Goal: Task Accomplishment & Management: Manage account settings

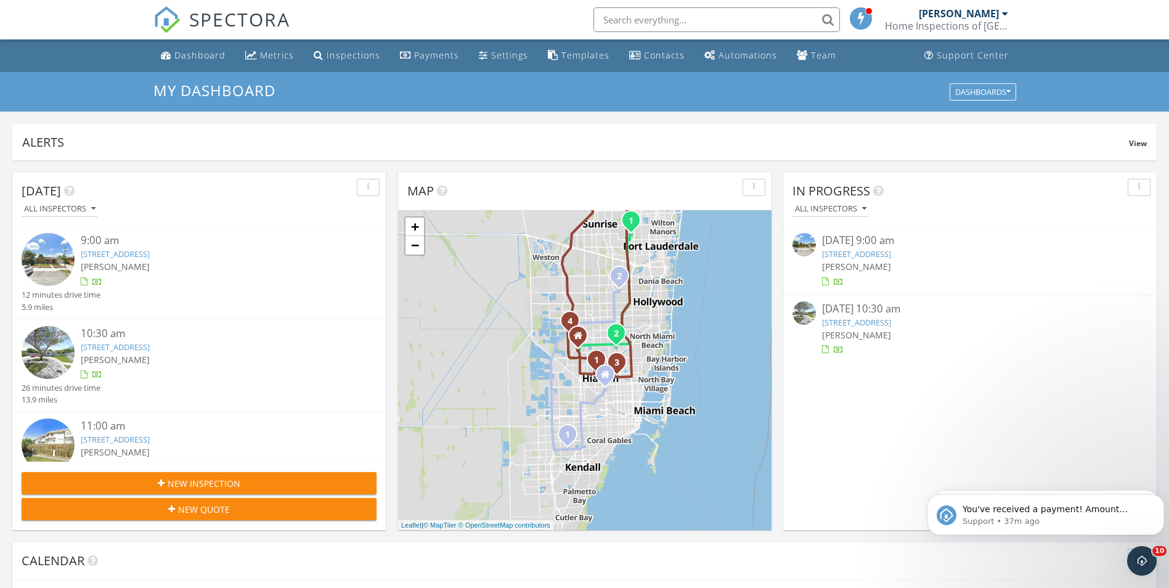
click at [188, 75] on div "My Dashboard Dashboards" at bounding box center [584, 91] width 1169 height 39
click at [188, 60] on div "Dashboard" at bounding box center [199, 55] width 51 height 12
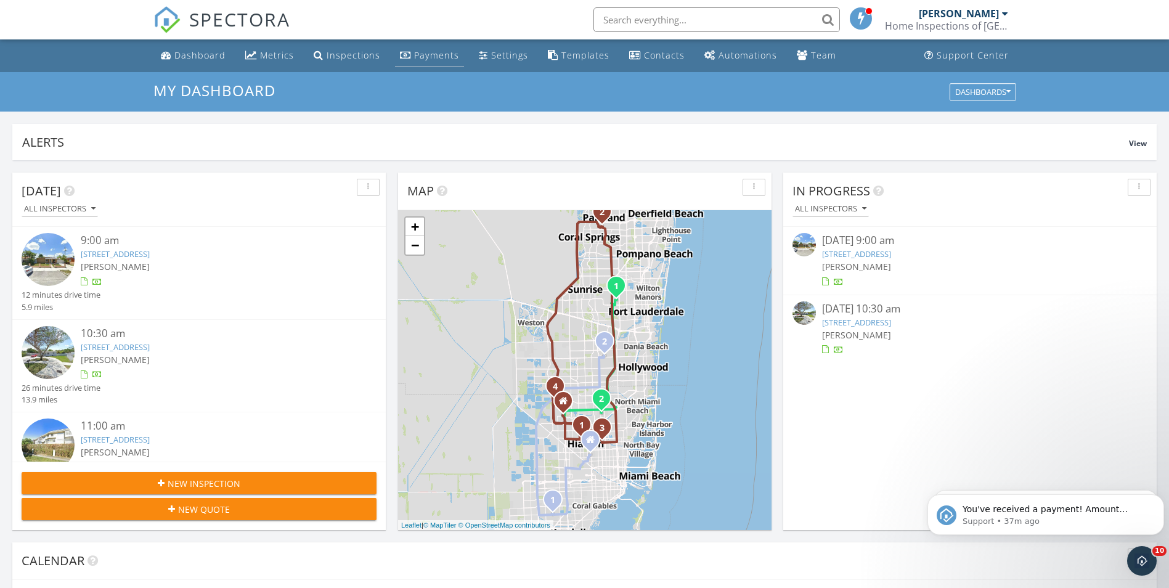
click at [414, 51] on div "Payments" at bounding box center [436, 55] width 45 height 12
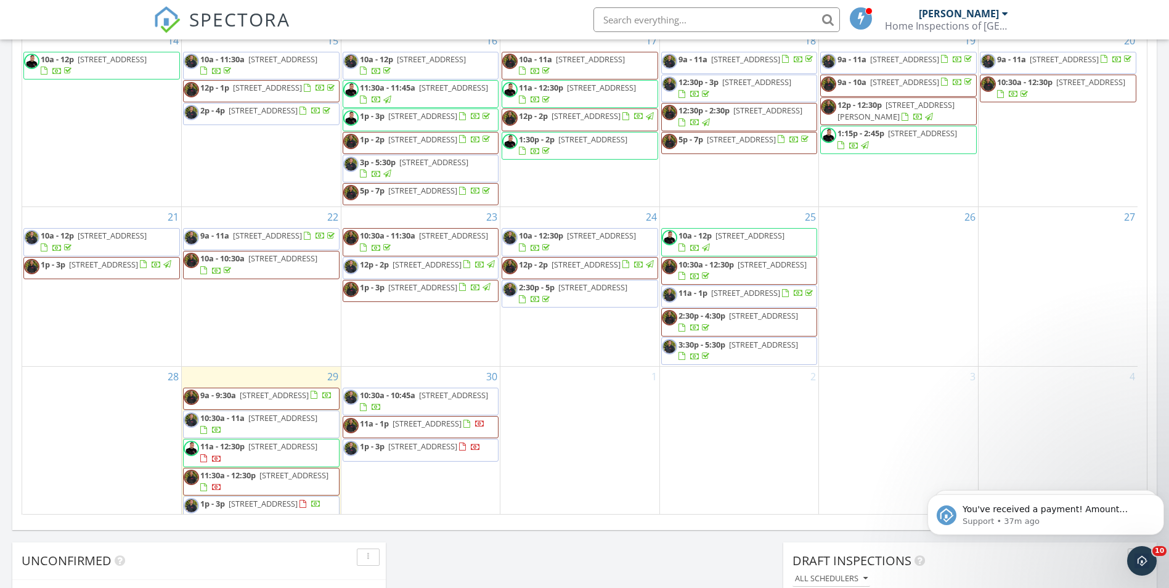
scroll to position [513, 0]
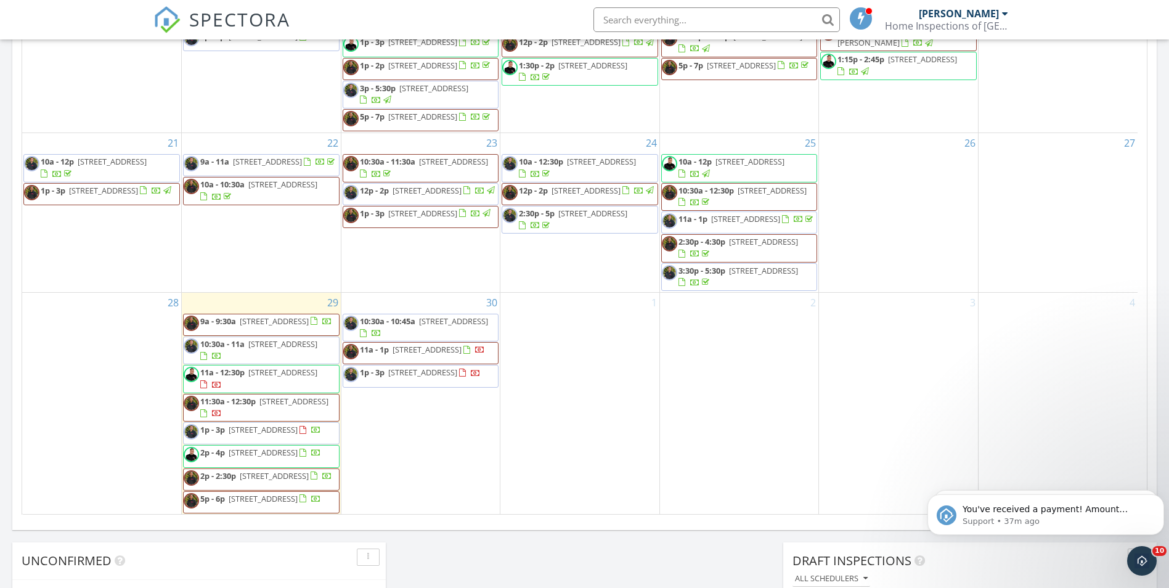
click at [459, 369] on div at bounding box center [464, 374] width 10 height 10
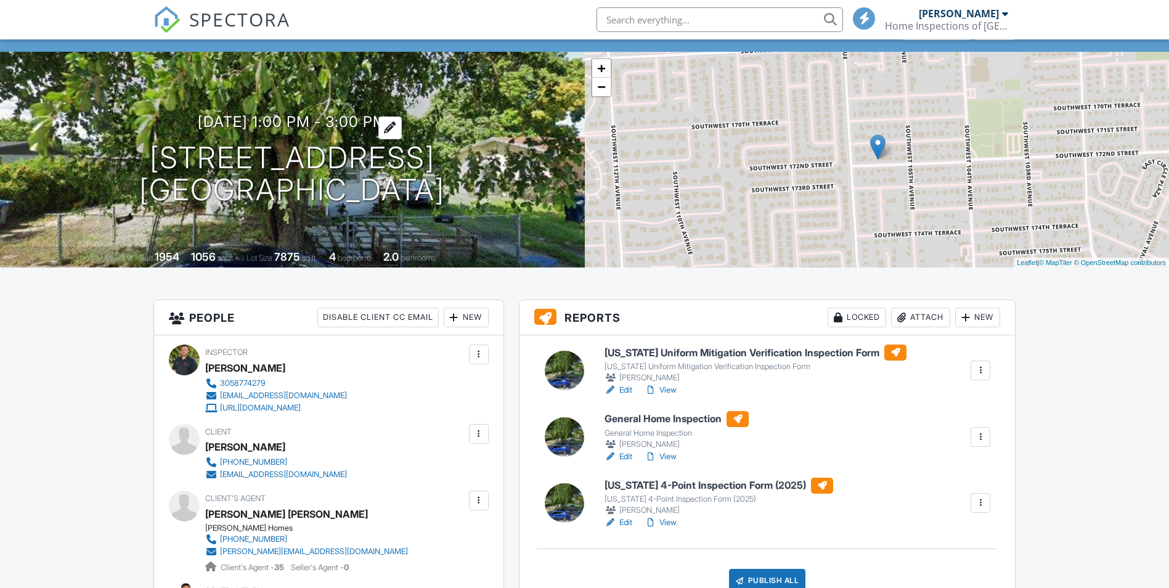
scroll to position [62, 0]
click at [287, 116] on h3 "09/30/2025 1:00 pm - 3:00 pm" at bounding box center [292, 121] width 189 height 17
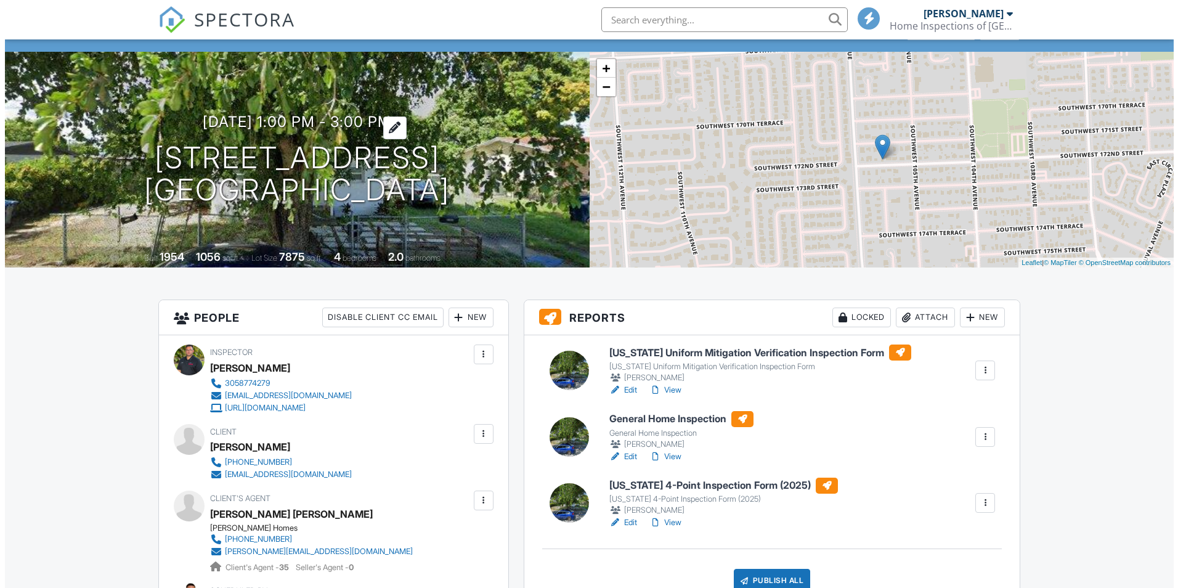
scroll to position [0, 0]
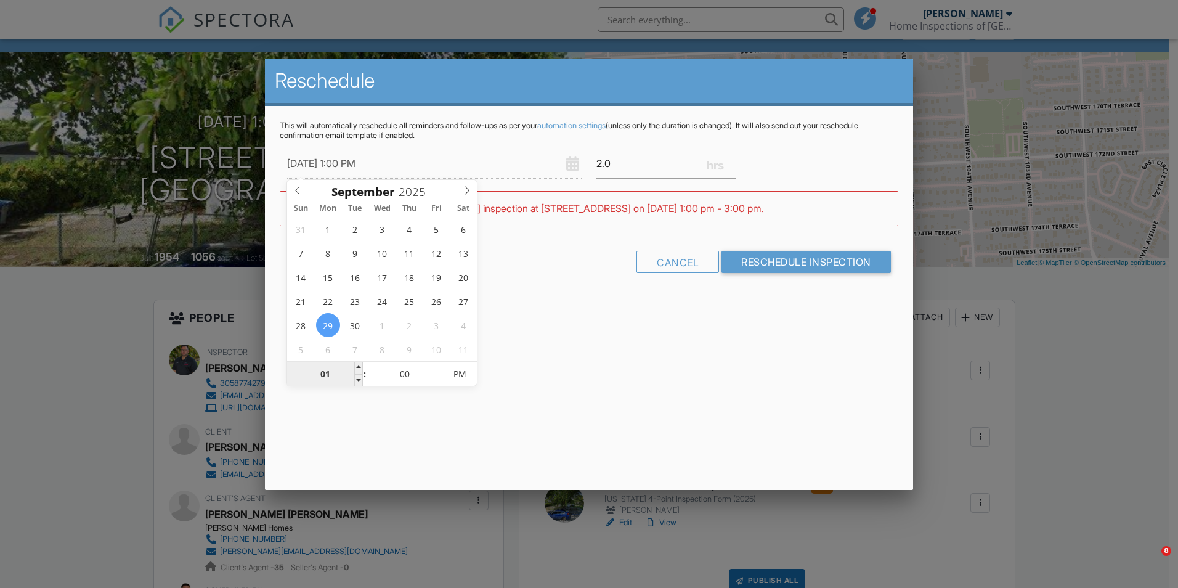
click at [318, 373] on input "01" at bounding box center [325, 374] width 76 height 25
click at [328, 373] on input "01" at bounding box center [325, 374] width 76 height 25
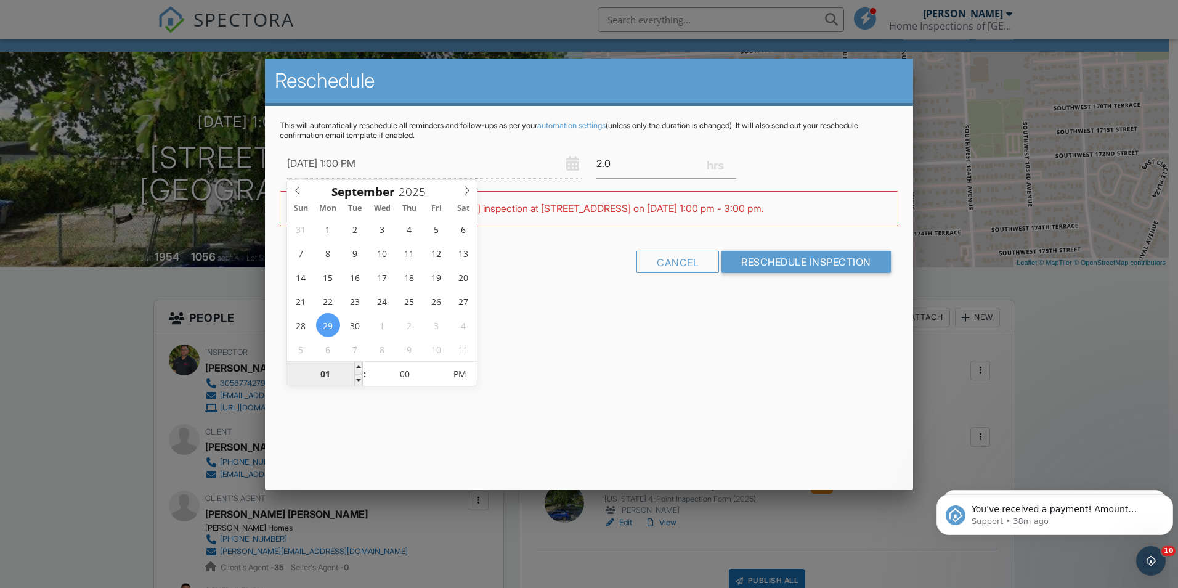
type input "09/29/2025 12:00 PM"
type input "12"
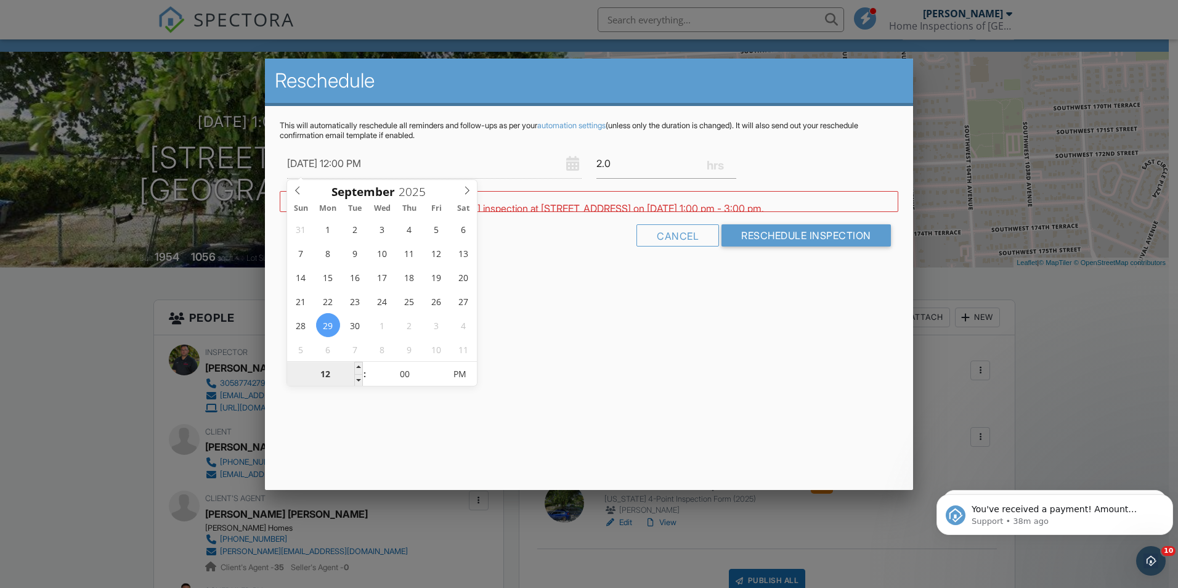
type input "09/29/2025 4:00 PM"
type input "04"
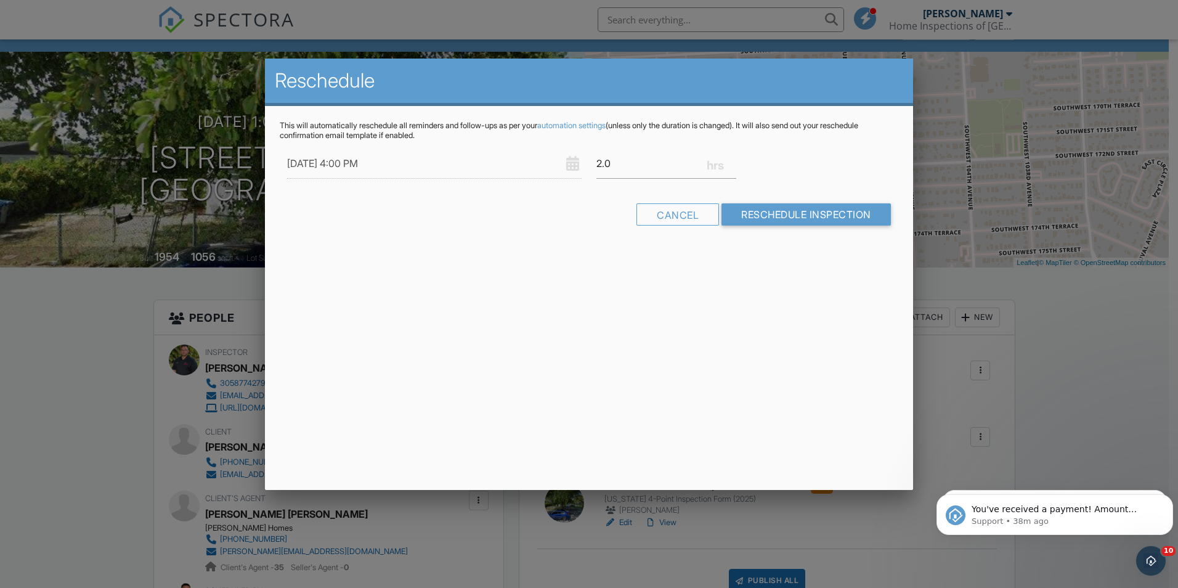
click at [689, 313] on div "Reschedule This will automatically reschedule all reminders and follow-ups as p…" at bounding box center [589, 274] width 648 height 431
click at [767, 207] on input "Reschedule Inspection" at bounding box center [805, 214] width 169 height 22
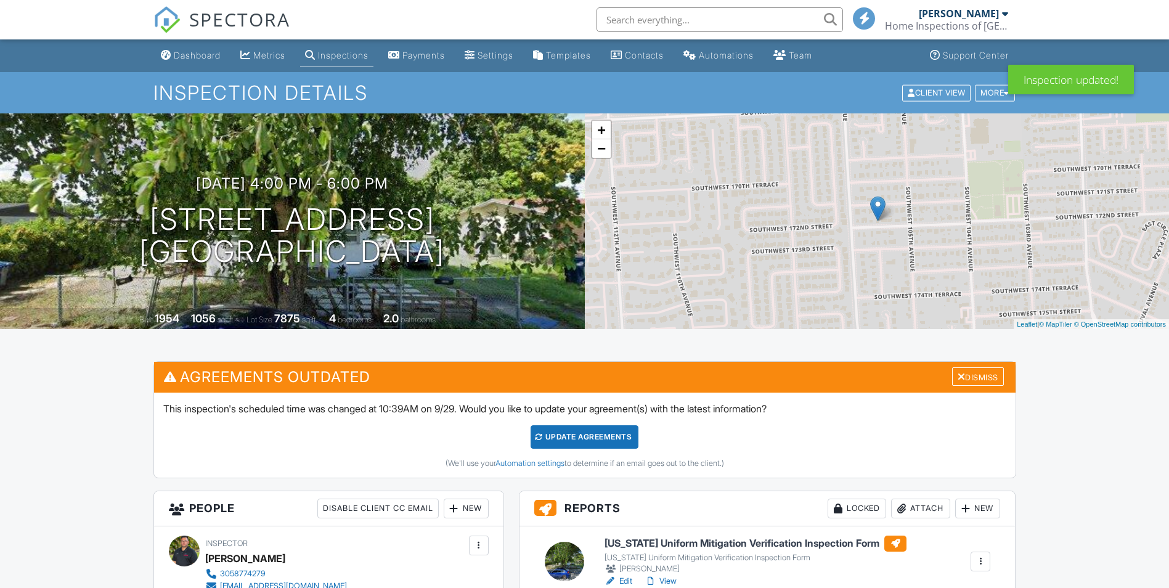
click at [566, 439] on div "Update Agreements" at bounding box center [584, 436] width 108 height 23
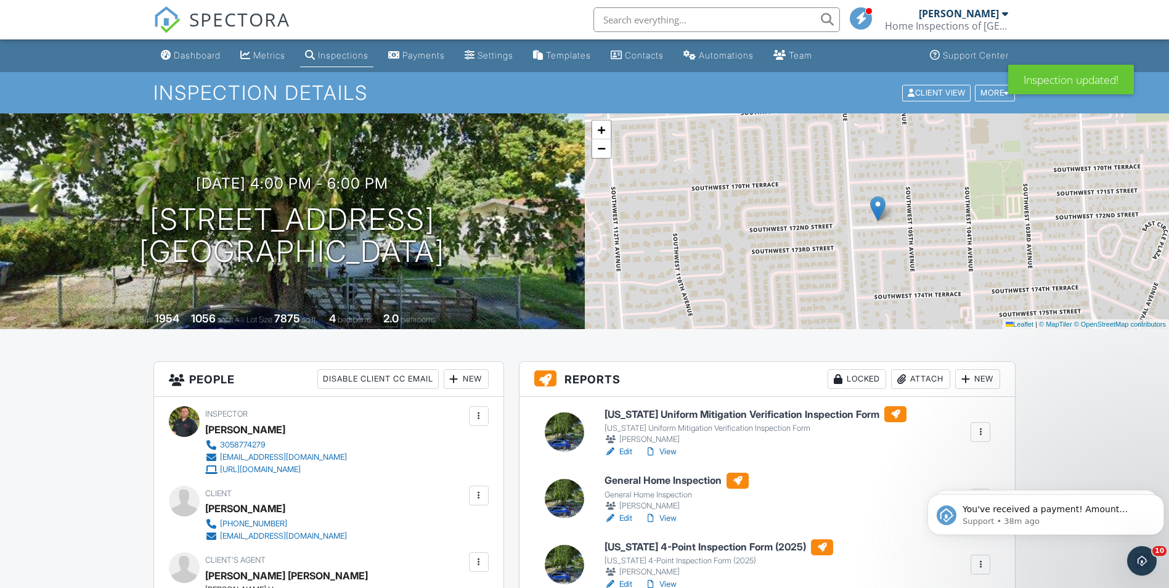
click at [628, 26] on input "text" at bounding box center [716, 19] width 246 height 25
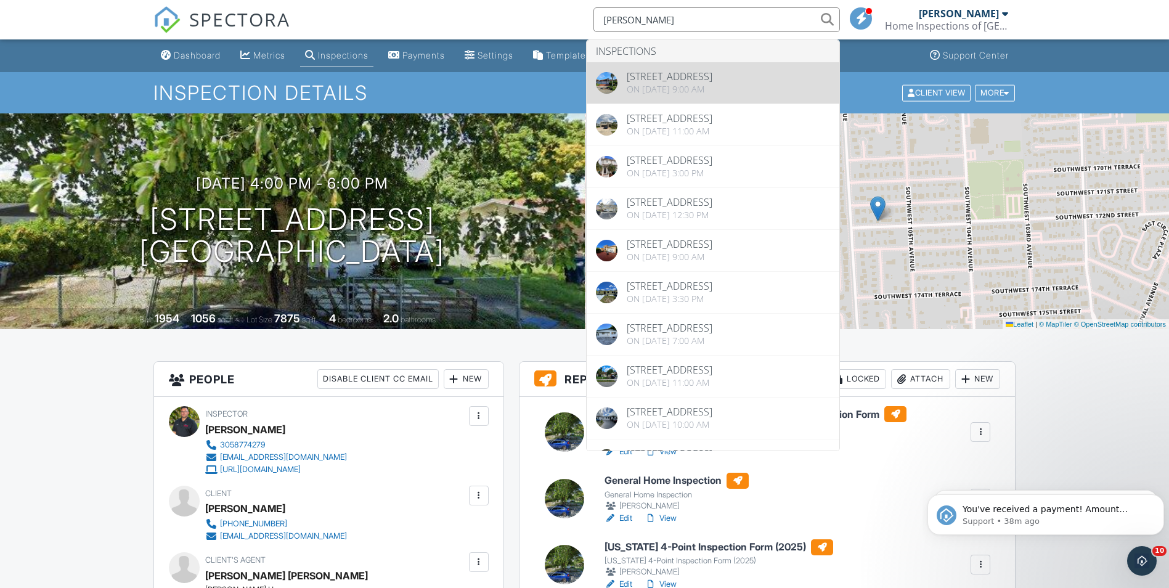
type input "william"
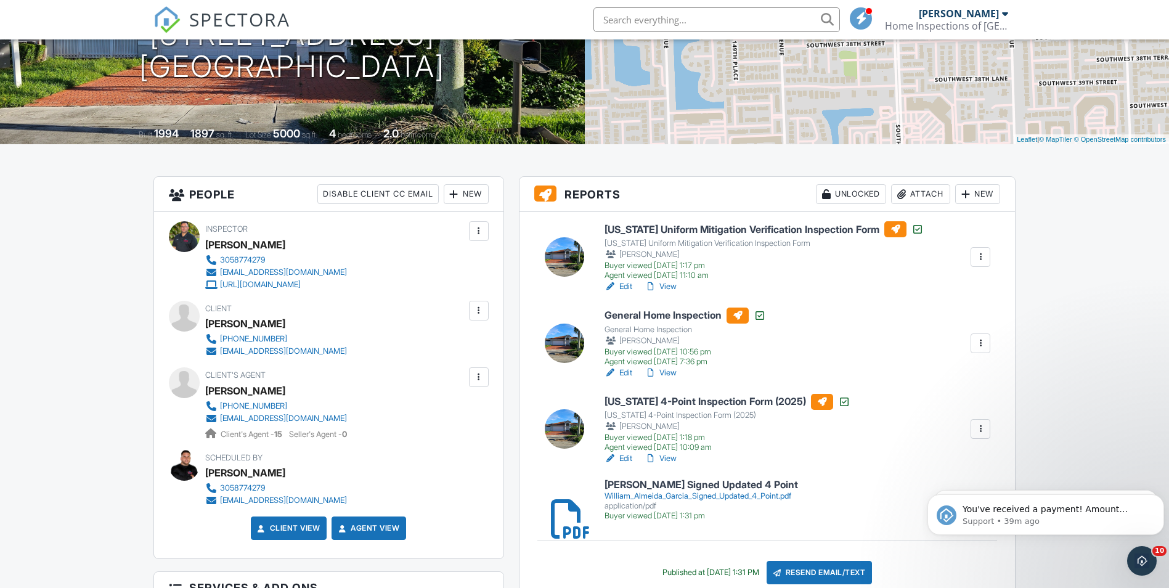
click at [623, 455] on link "Edit" at bounding box center [618, 458] width 28 height 12
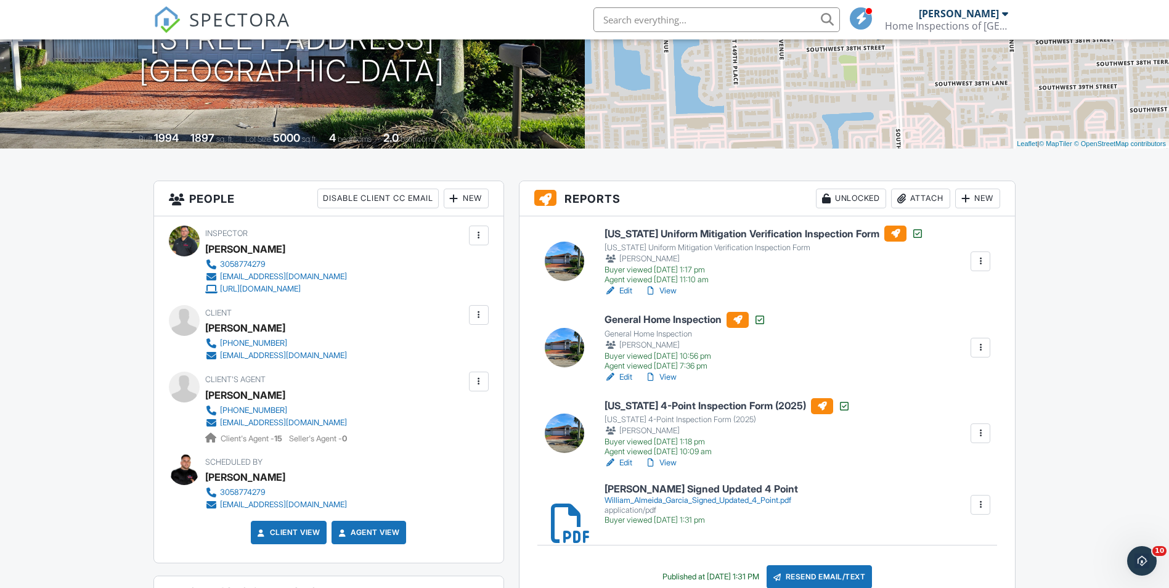
scroll to position [185, 0]
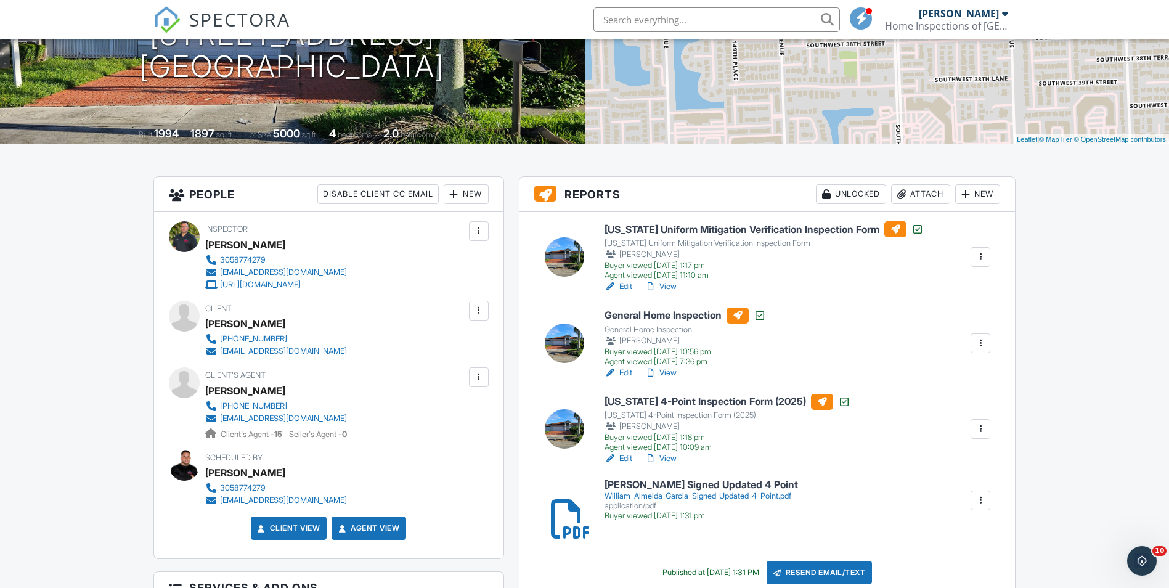
click at [982, 501] on div at bounding box center [980, 500] width 12 height 12
click at [968, 548] on li "Delete" at bounding box center [971, 532] width 55 height 31
click at [995, 498] on div "William Almeida Garcia Signed Updated 4 Point William_Almeida_Garcia_Signed_Upd…" at bounding box center [797, 499] width 401 height 41
click at [979, 498] on div at bounding box center [980, 500] width 12 height 12
click at [964, 537] on link "Delete" at bounding box center [972, 533] width 46 height 14
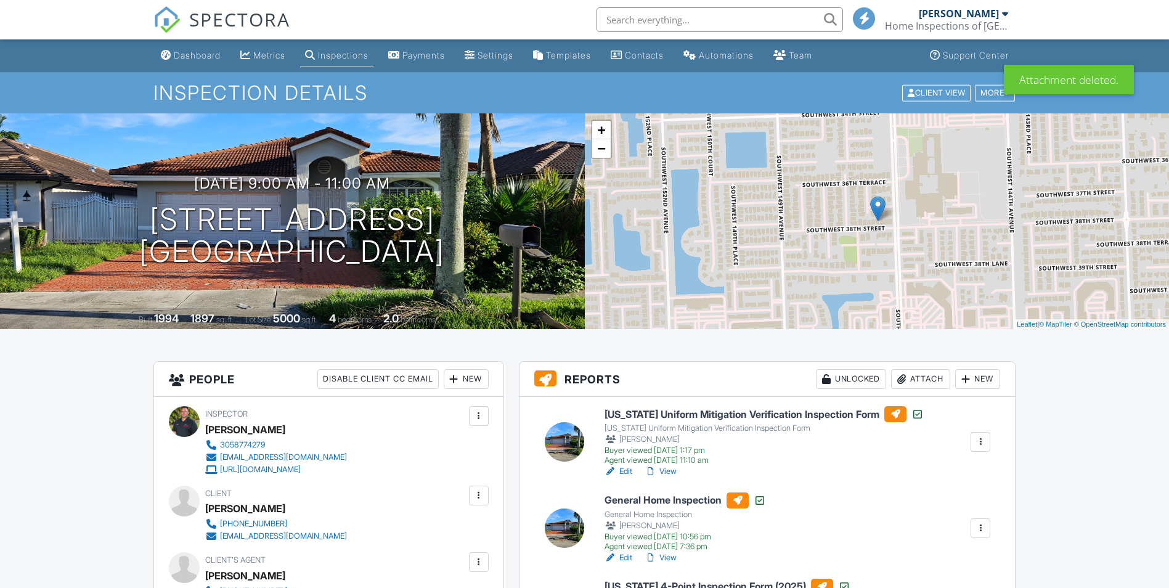
scroll to position [308, 0]
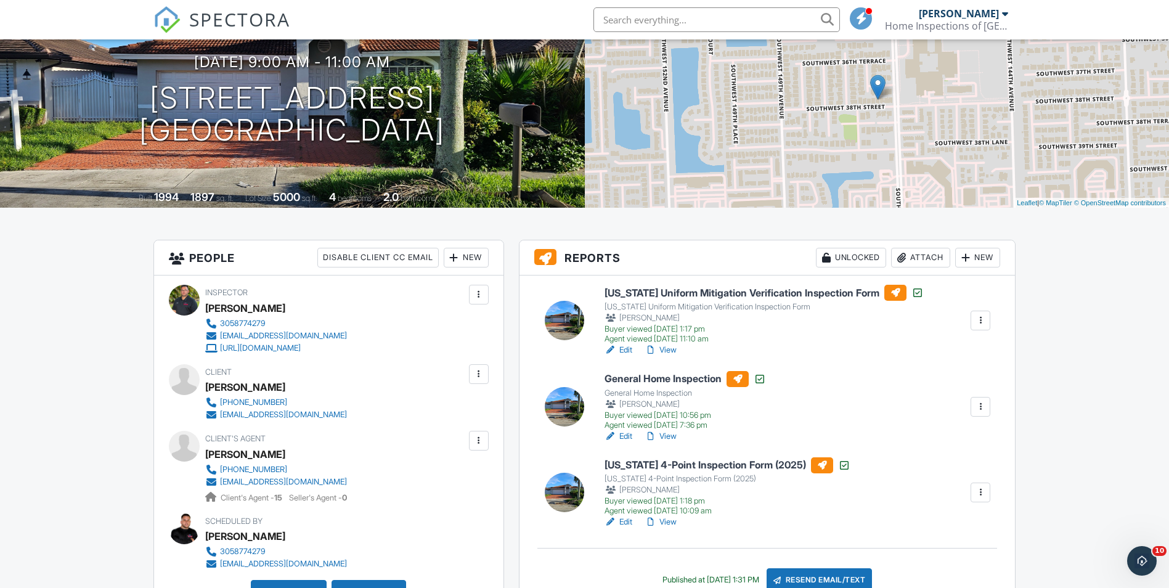
scroll to position [123, 0]
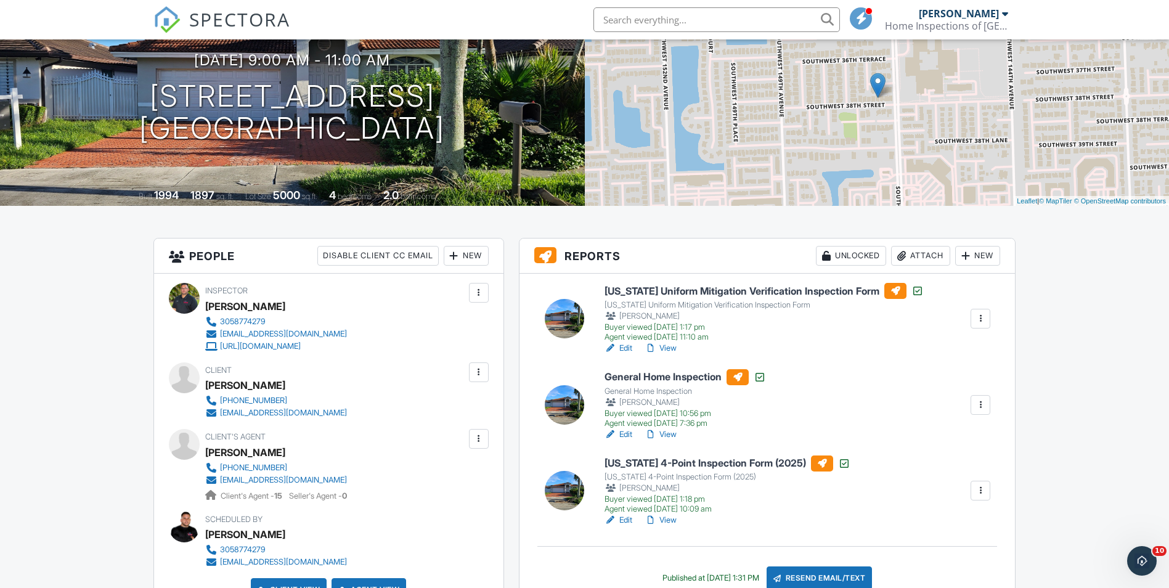
click at [660, 428] on link "View" at bounding box center [660, 434] width 32 height 12
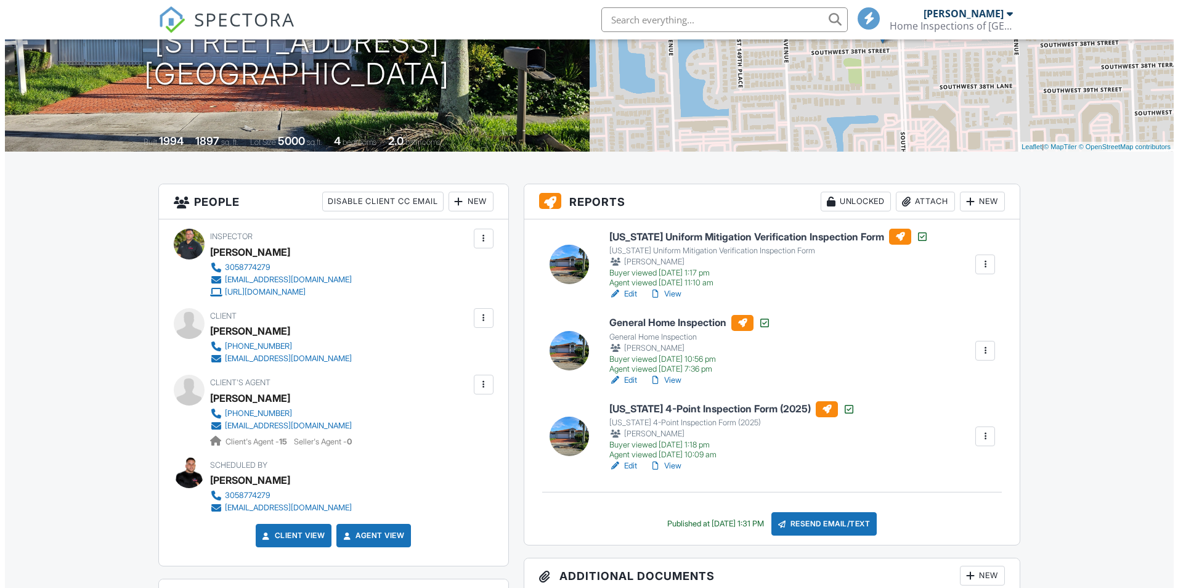
scroll to position [123, 0]
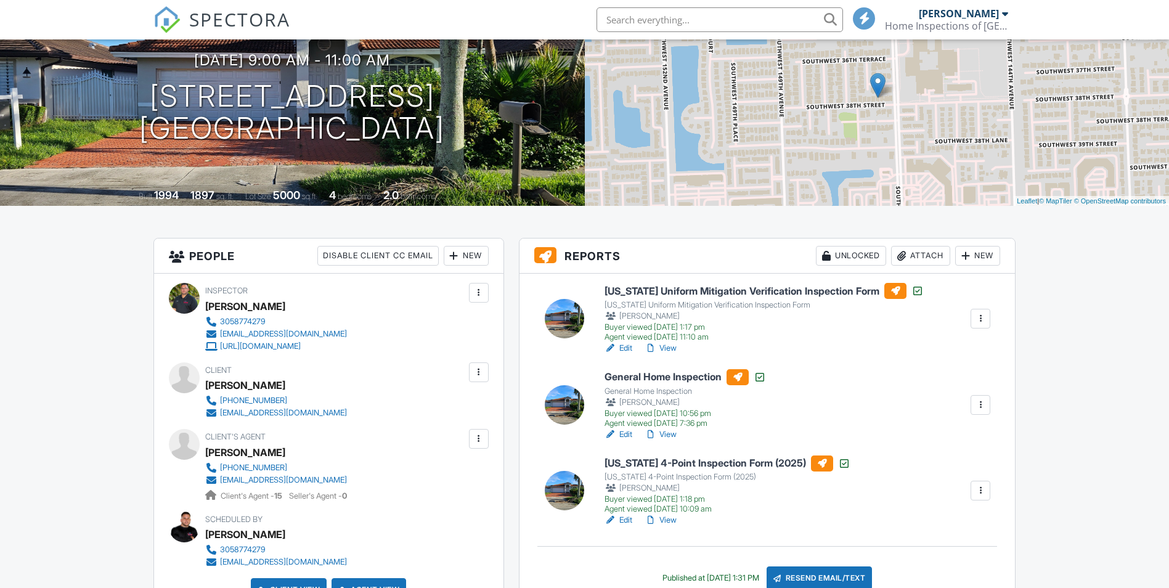
click at [926, 249] on div "Attach" at bounding box center [920, 256] width 59 height 20
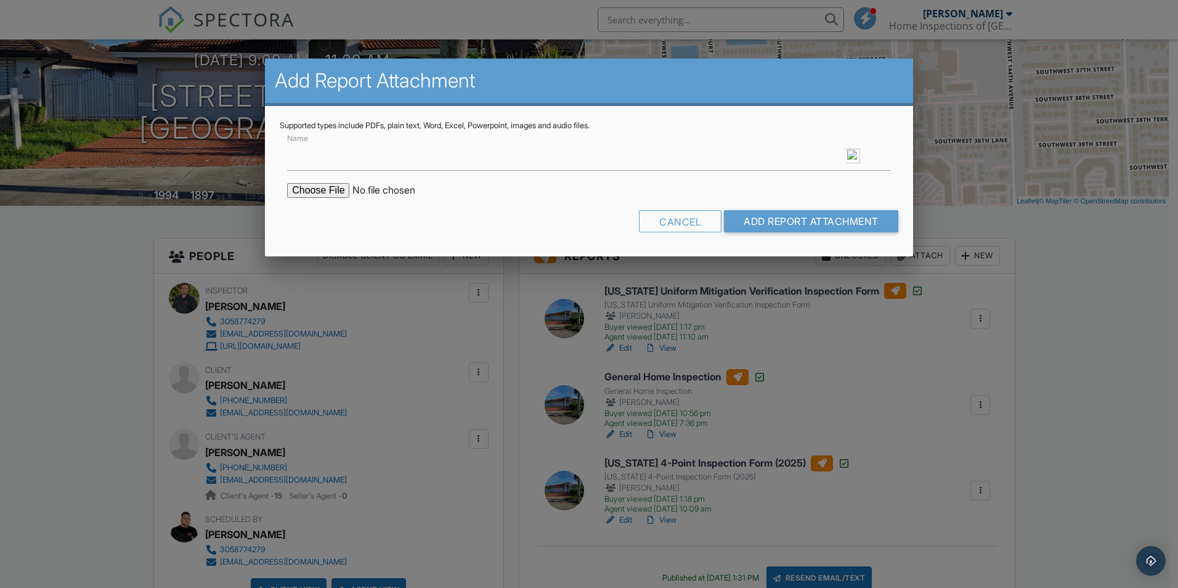
click at [297, 192] on input "file" at bounding box center [391, 190] width 209 height 15
type input "C:\fakepath\William Almeida Garcia Signed Updated 4 Point 9-29-25.pdf"
click at [874, 221] on input "Add Report Attachment" at bounding box center [811, 221] width 174 height 22
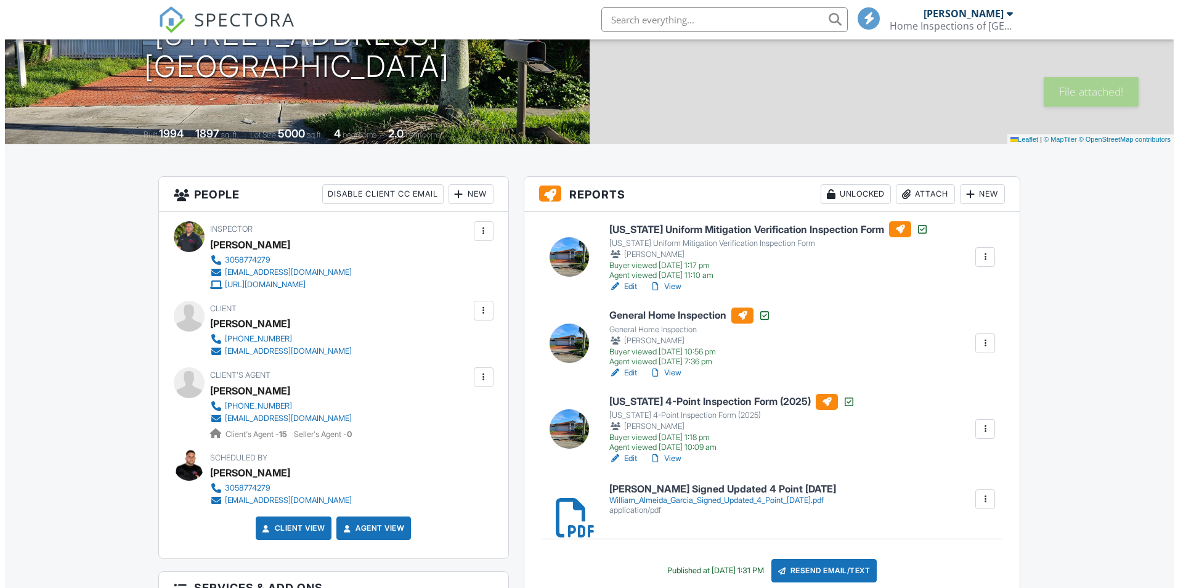
scroll to position [185, 0]
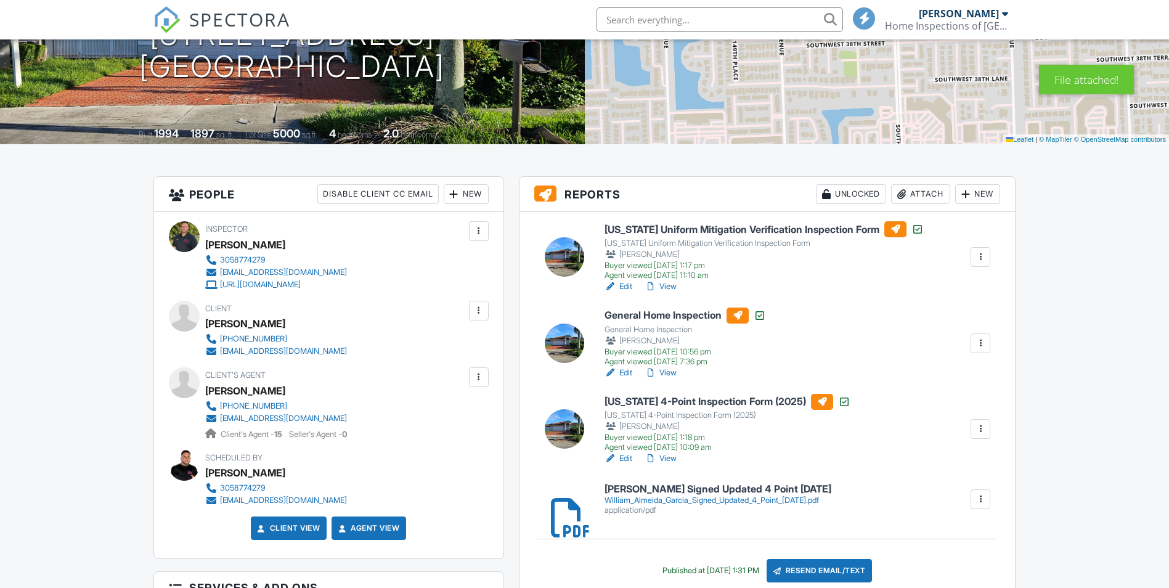
click at [815, 573] on div "Resend Email/Text" at bounding box center [819, 570] width 106 height 23
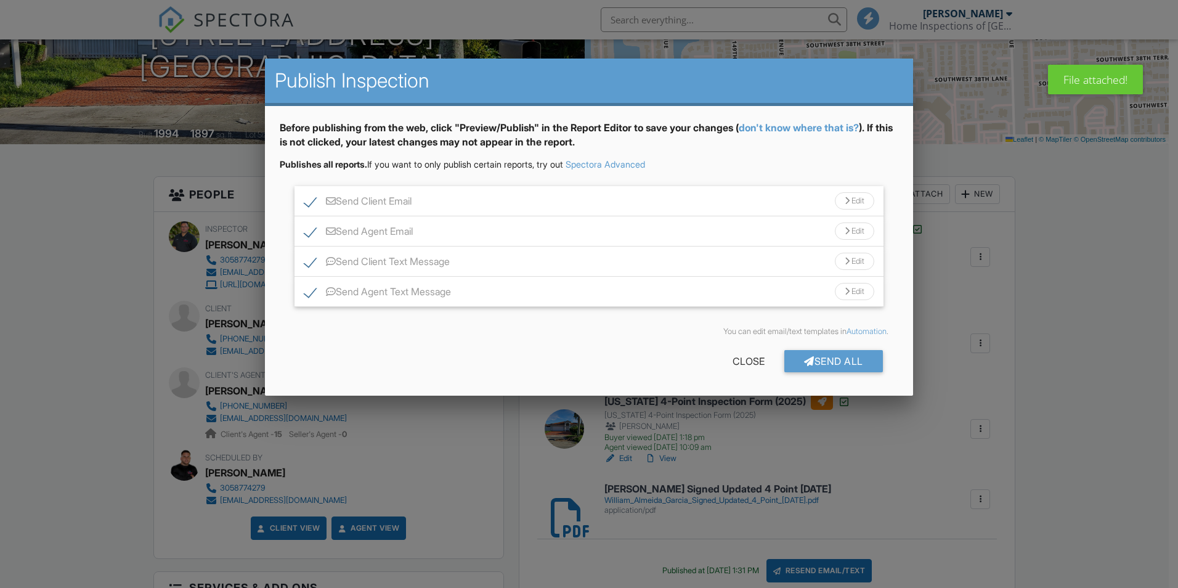
scroll to position [0, 0]
click at [830, 359] on div "Send All" at bounding box center [833, 361] width 99 height 22
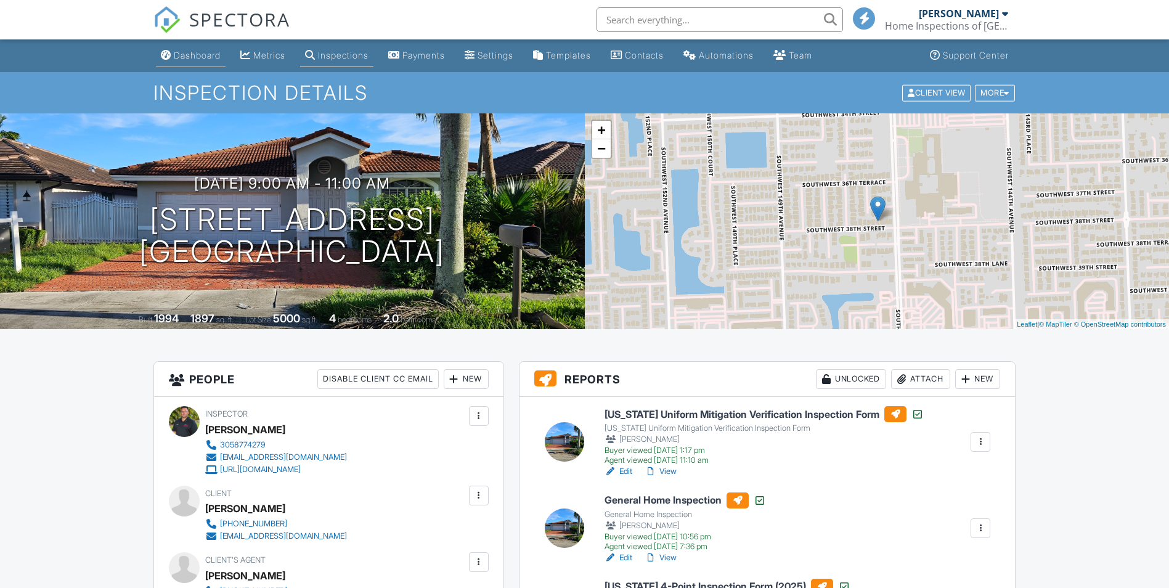
click at [163, 47] on link "Dashboard" at bounding box center [191, 55] width 70 height 23
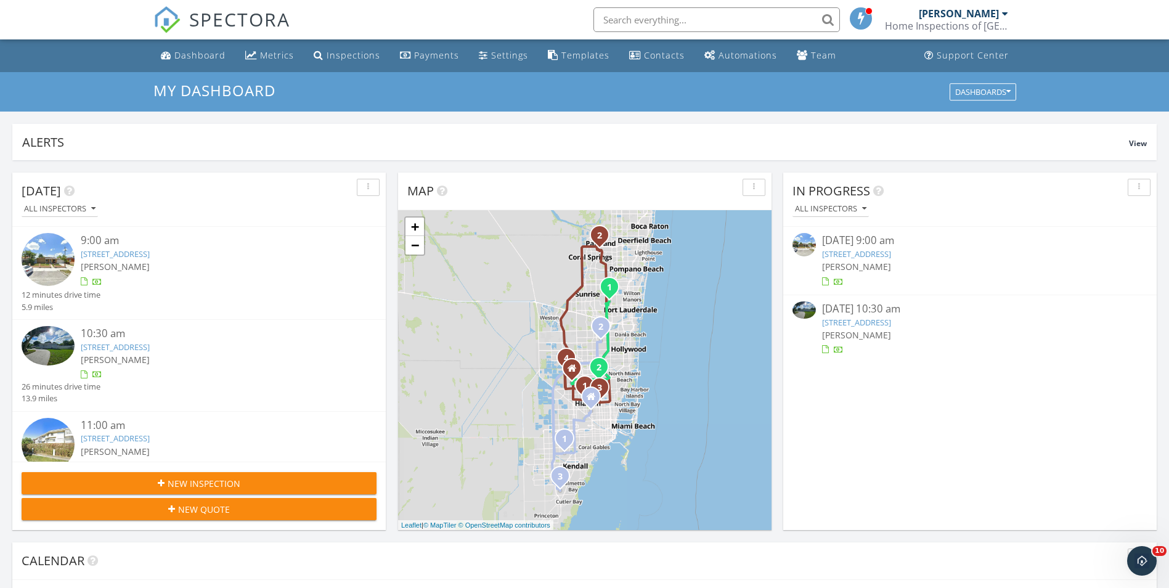
click at [883, 317] on link "9720 SW 55th St, Miami, FL 33165" at bounding box center [856, 322] width 69 height 11
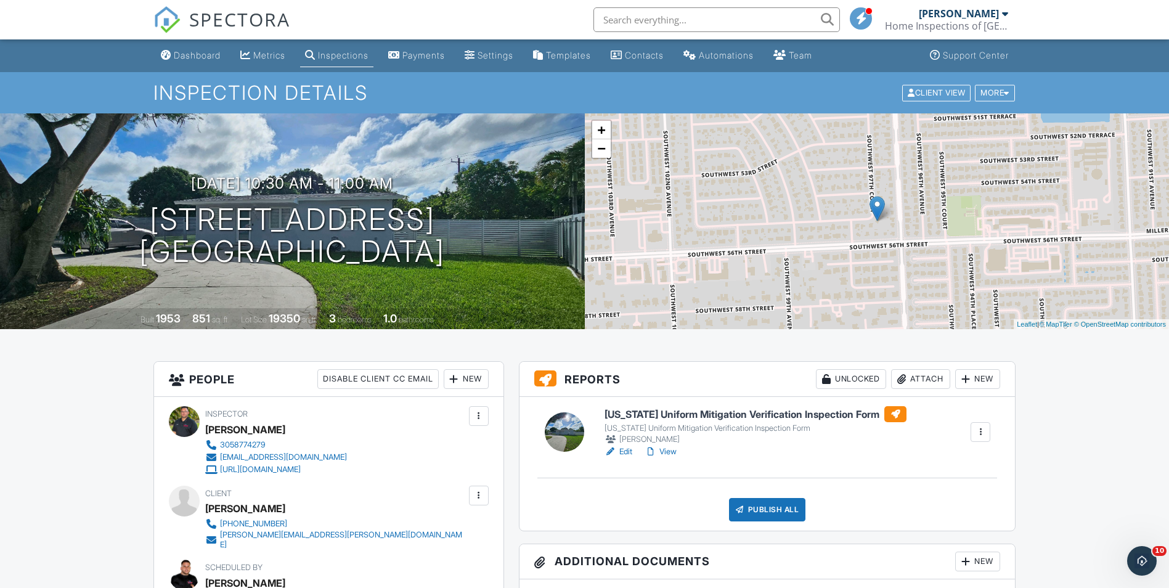
click at [623, 447] on link "Edit" at bounding box center [618, 451] width 28 height 12
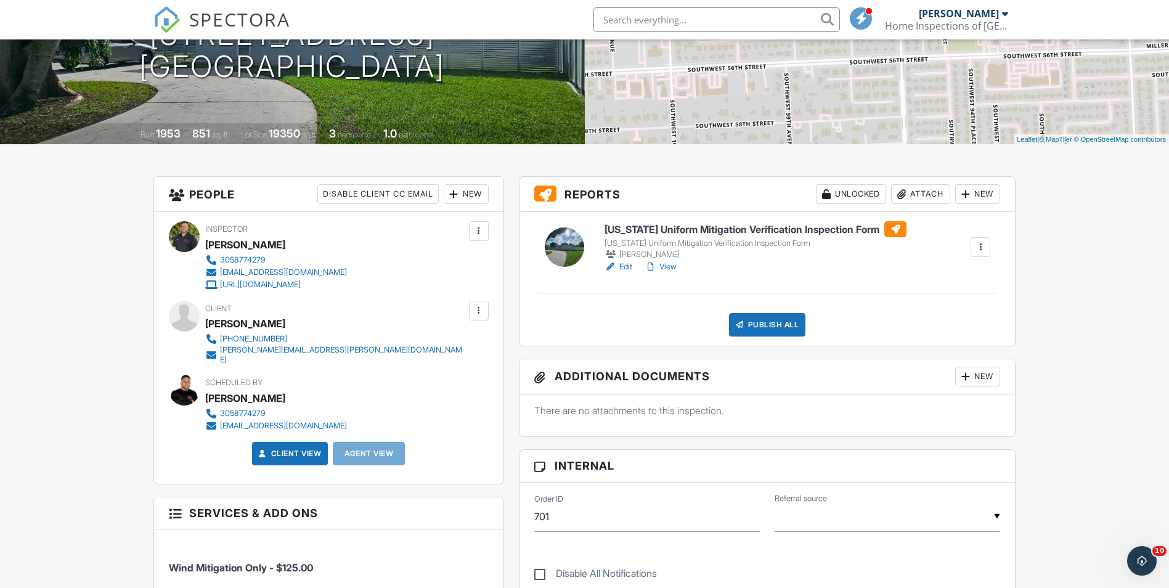
click at [777, 321] on div "Publish All" at bounding box center [767, 324] width 77 height 23
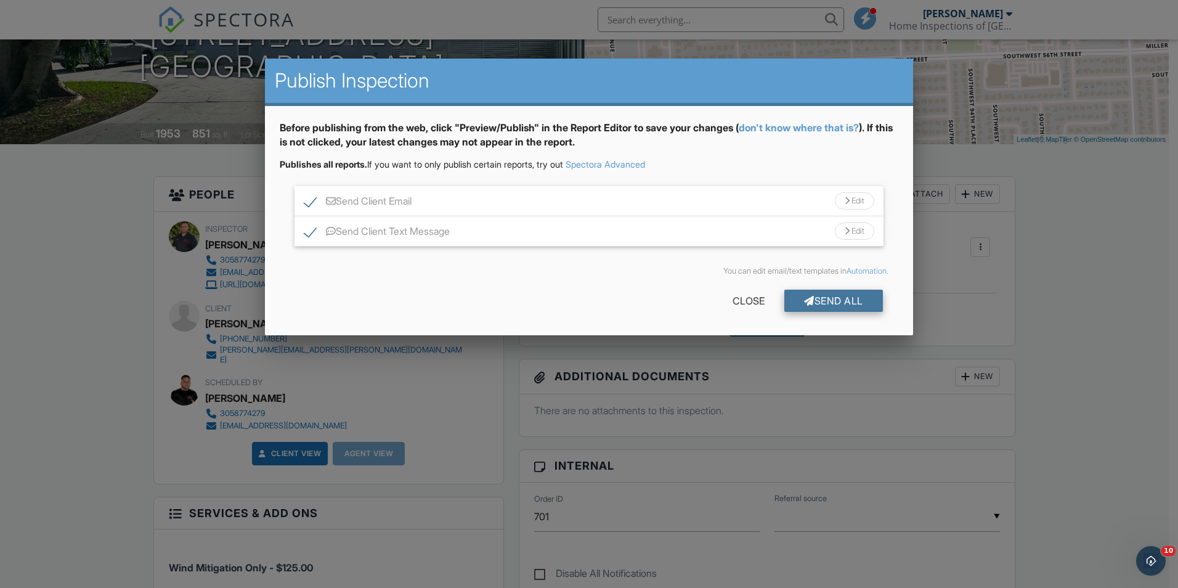
click at [870, 294] on div "Send All" at bounding box center [833, 301] width 99 height 22
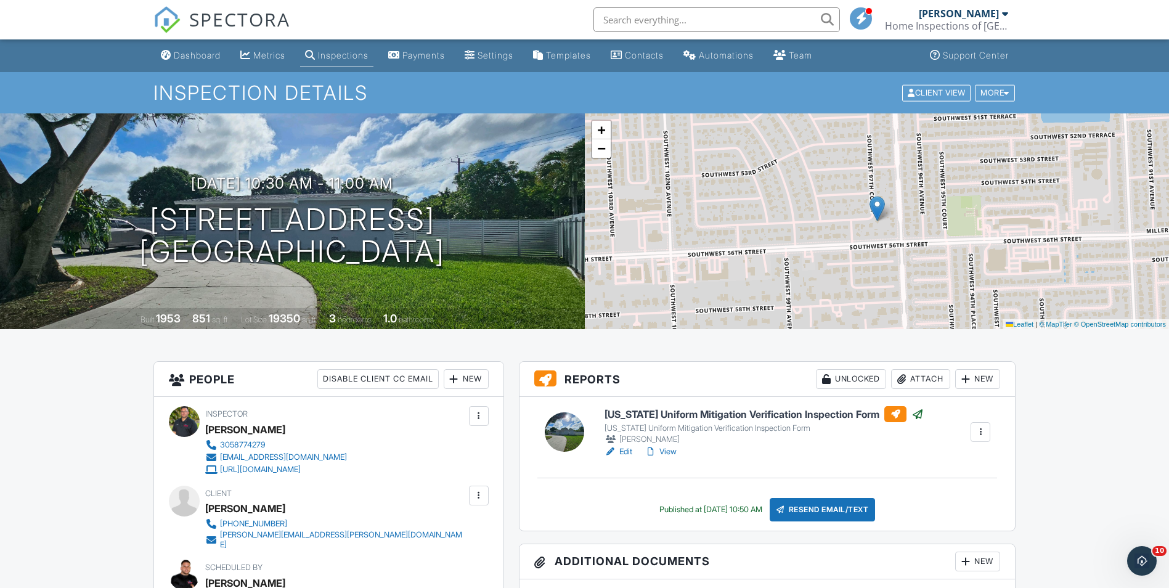
click at [196, 54] on div "Dashboard" at bounding box center [197, 55] width 47 height 10
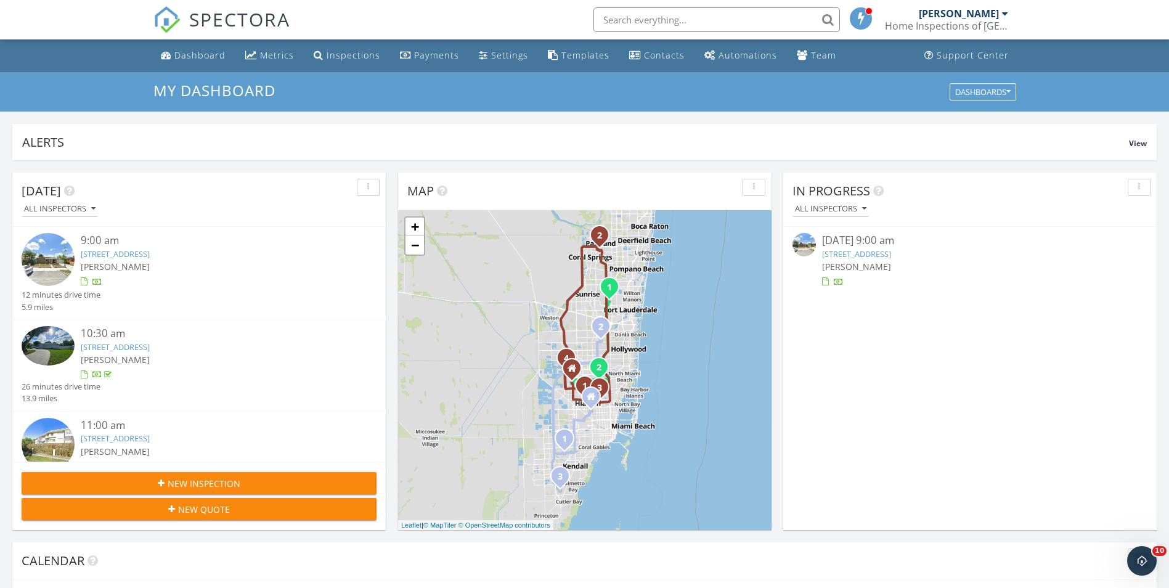
drag, startPoint x: 1177, startPoint y: 313, endPoint x: 866, endPoint y: 248, distance: 317.9
click at [866, 248] on div "09/29/25 9:00 am" at bounding box center [970, 240] width 296 height 15
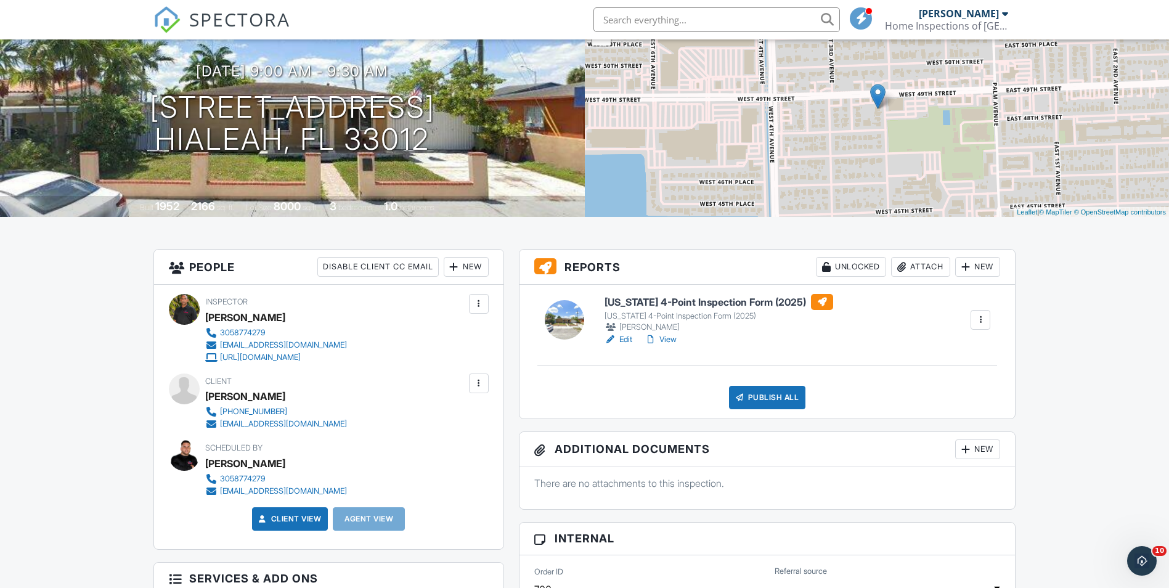
scroll to position [123, 0]
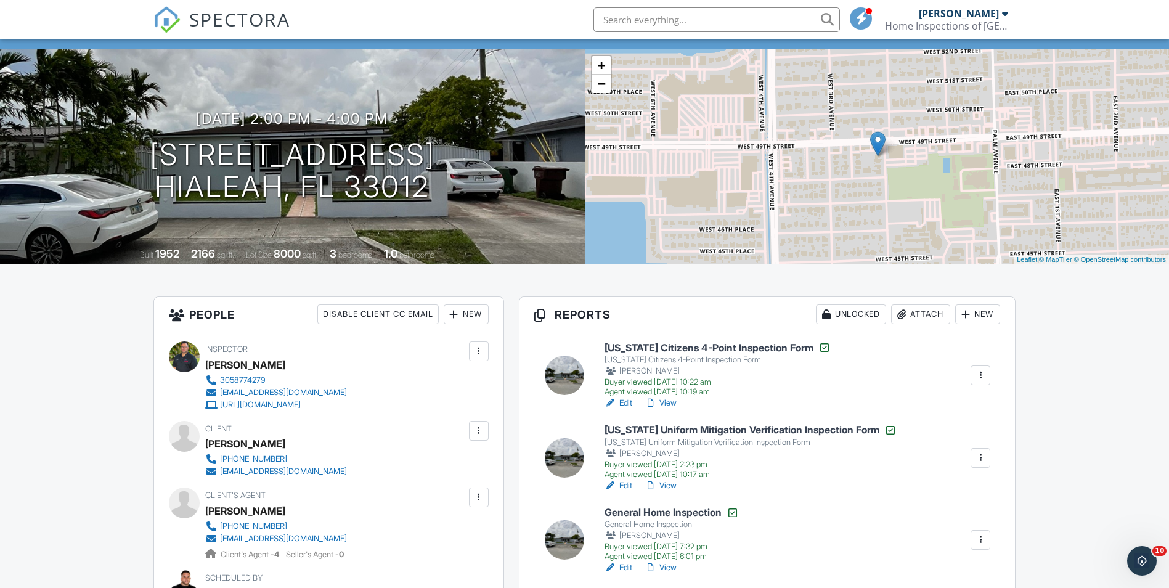
scroll to position [62, 0]
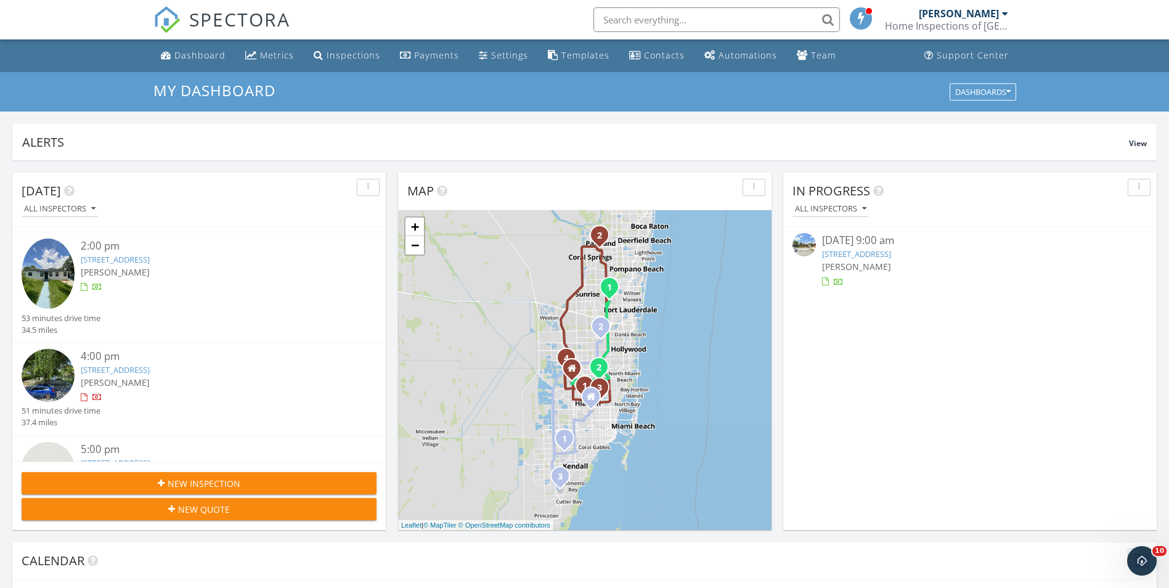
scroll to position [606, 0]
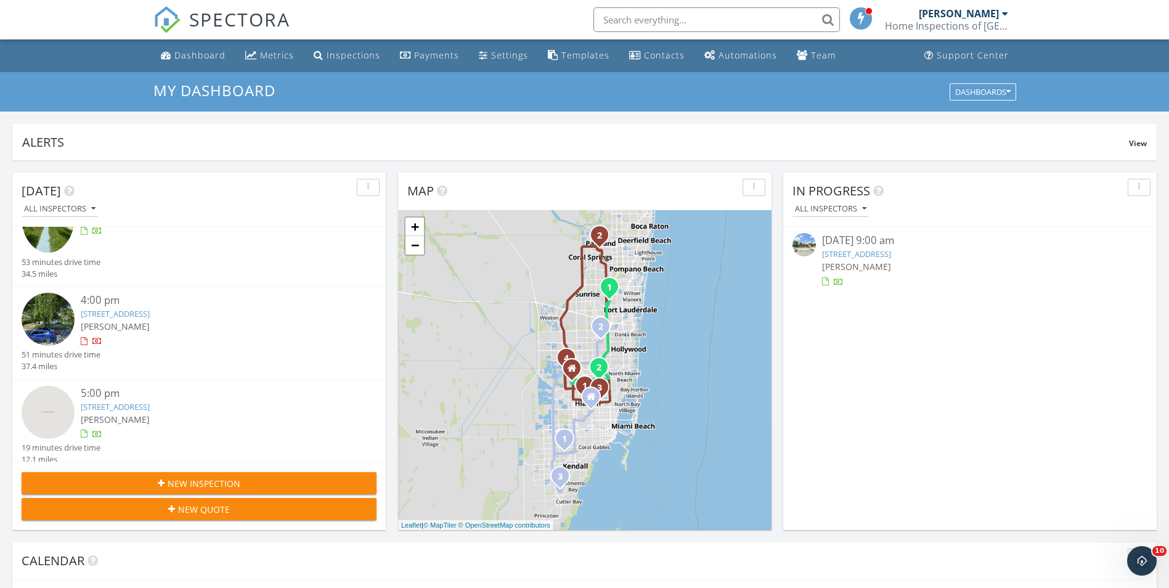
click at [150, 308] on link "[STREET_ADDRESS]" at bounding box center [115, 313] width 69 height 11
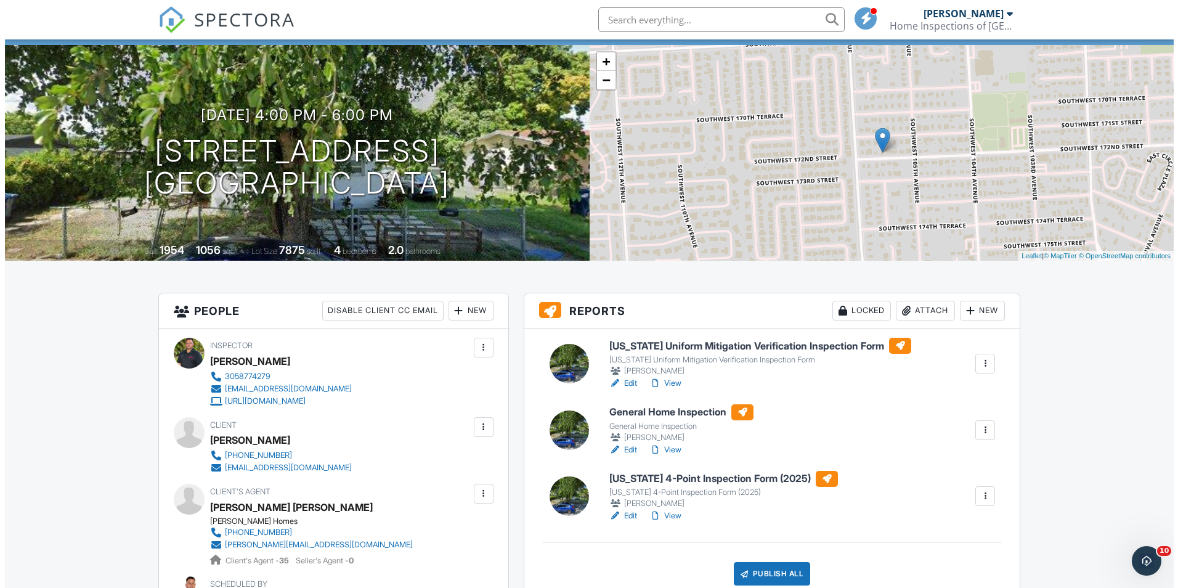
scroll to position [62, 0]
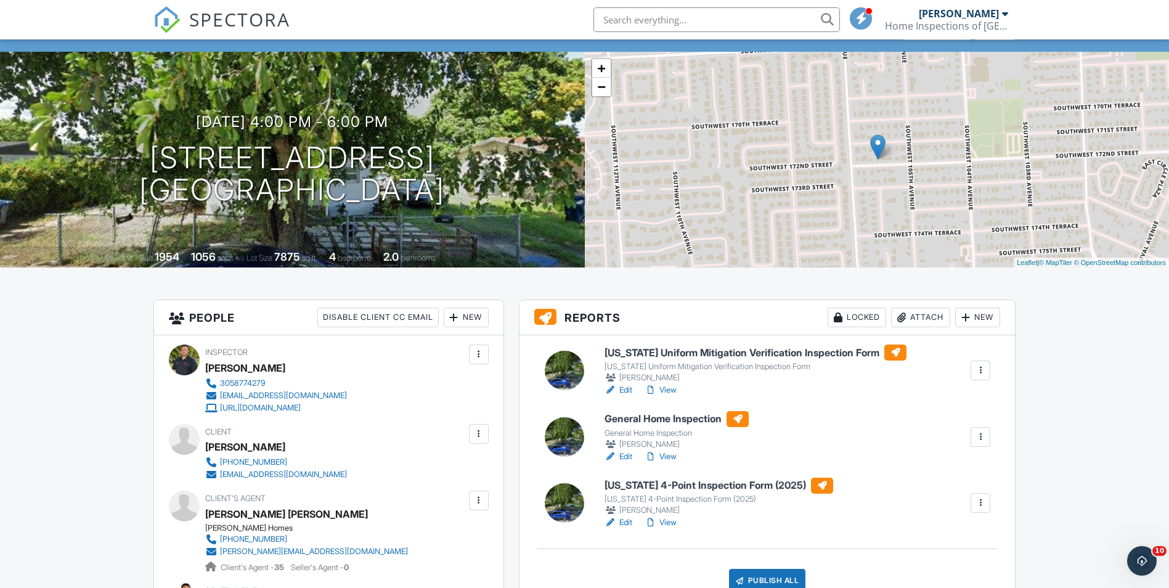
click at [474, 429] on div at bounding box center [479, 434] width 12 height 12
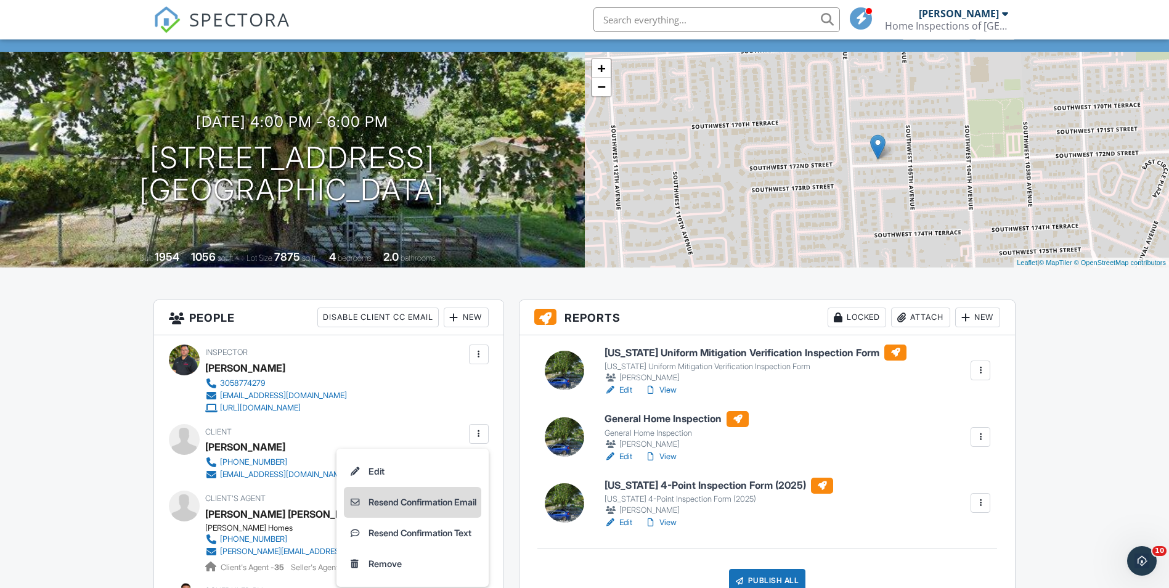
click at [435, 495] on li "Resend Confirmation Email" at bounding box center [412, 502] width 137 height 31
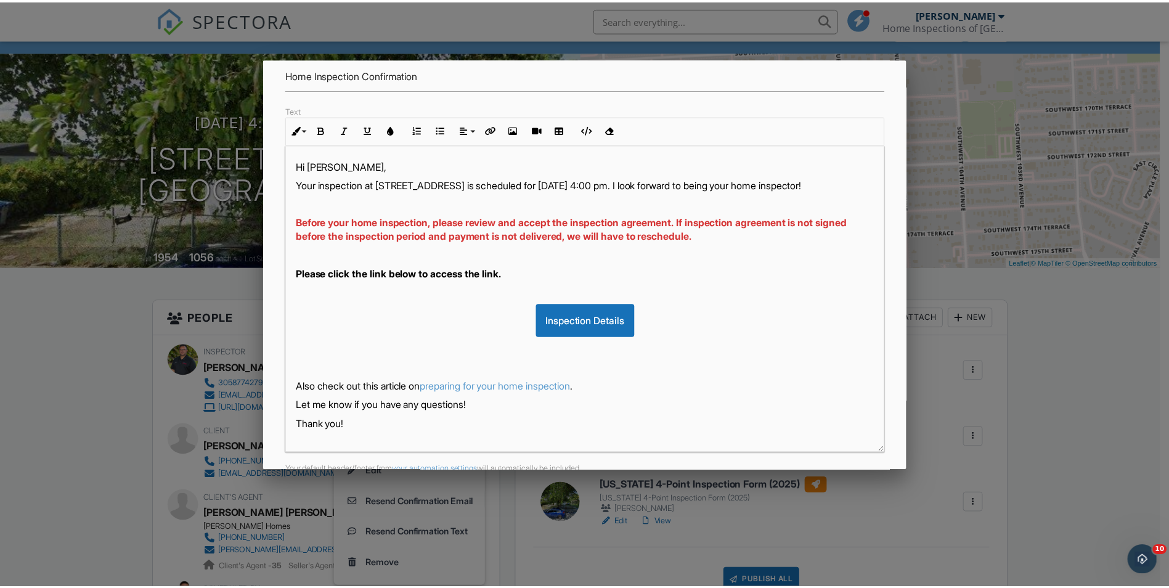
scroll to position [185, 0]
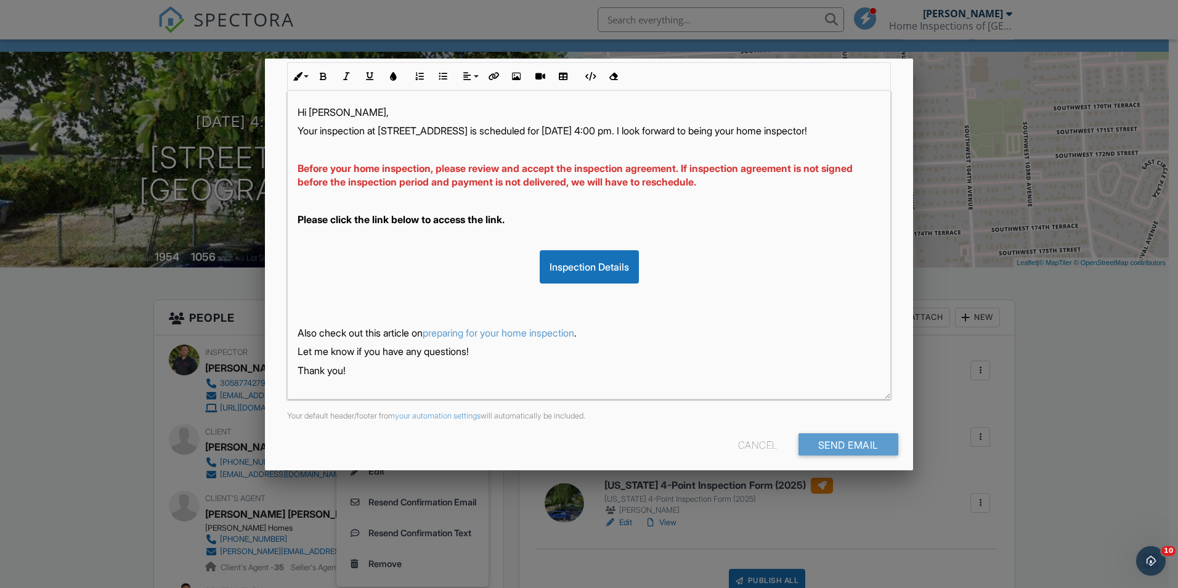
click at [122, 433] on div at bounding box center [589, 305] width 1178 height 735
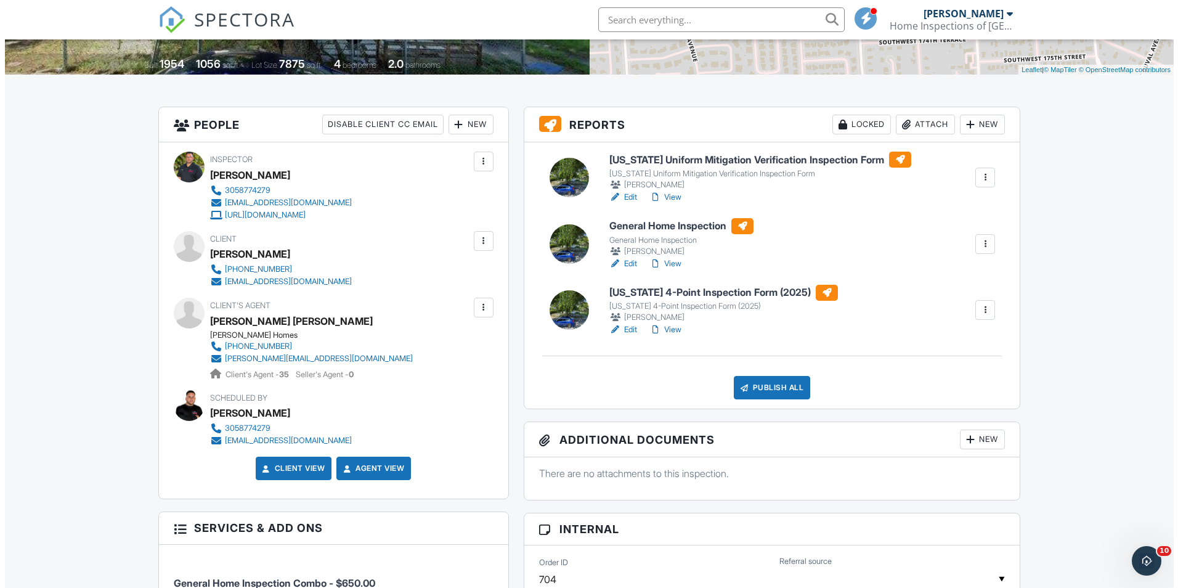
scroll to position [308, 0]
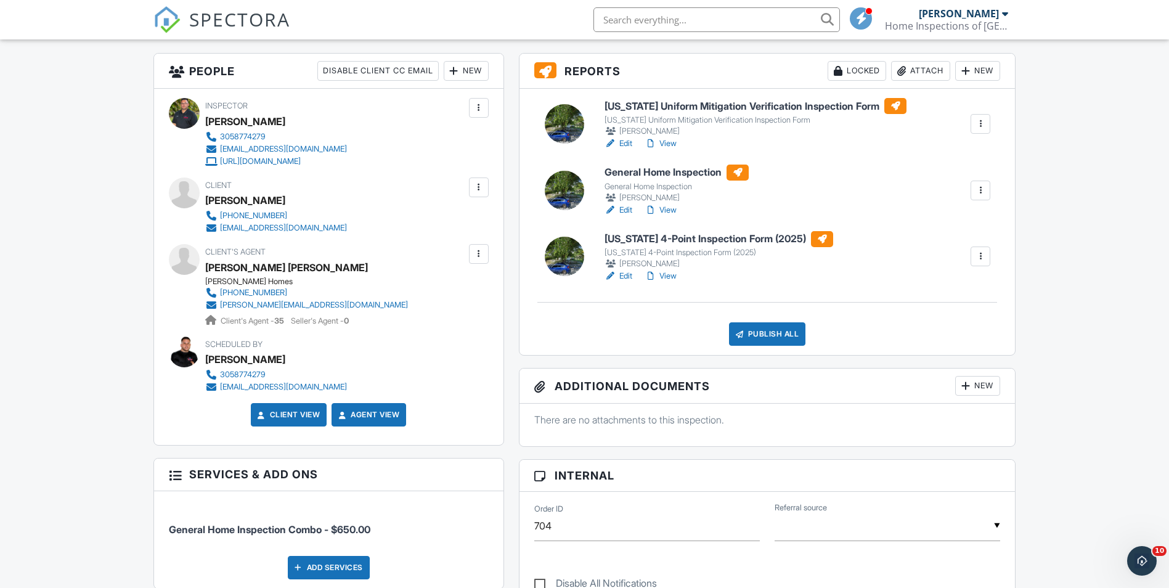
click at [470, 182] on div at bounding box center [479, 187] width 20 height 20
click at [432, 286] on li "Resend Confirmation Text" at bounding box center [412, 286] width 137 height 31
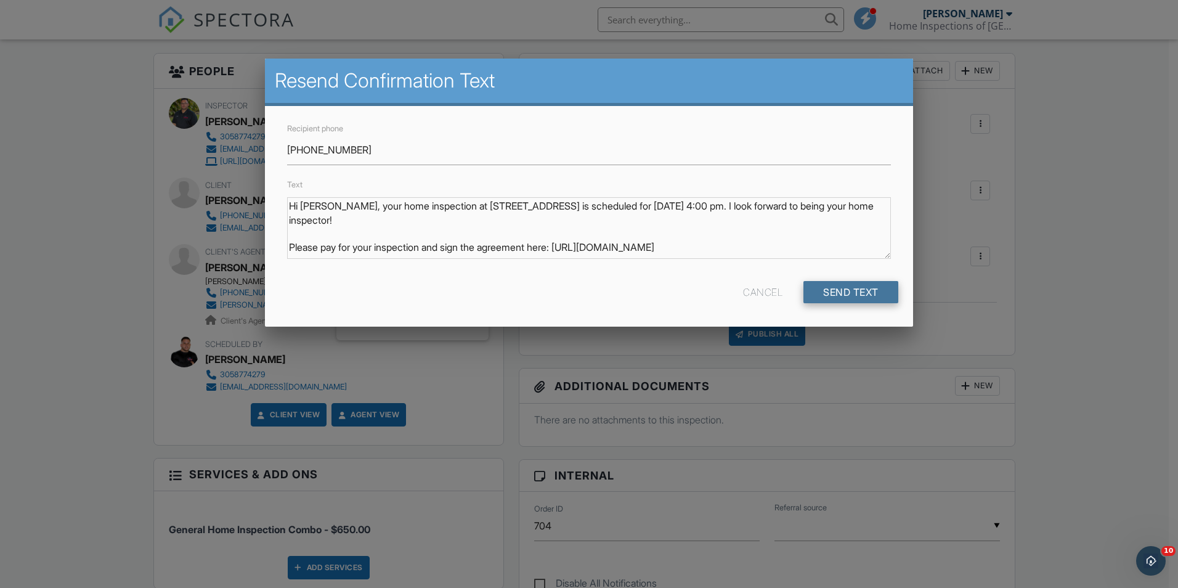
click at [830, 291] on input "Send Text" at bounding box center [850, 292] width 95 height 22
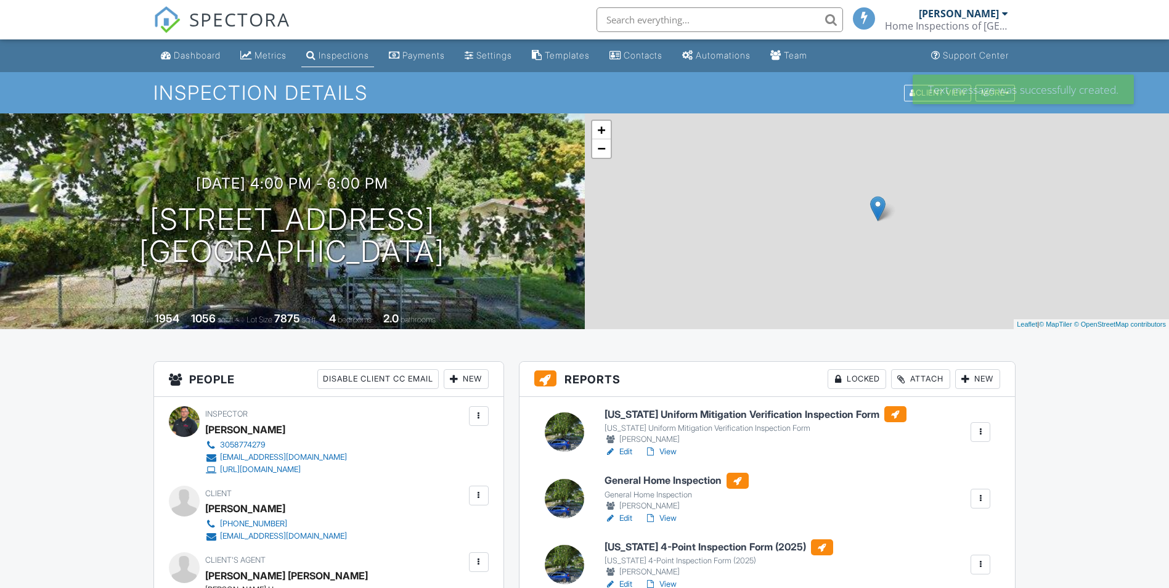
click at [482, 489] on div at bounding box center [479, 495] width 12 height 12
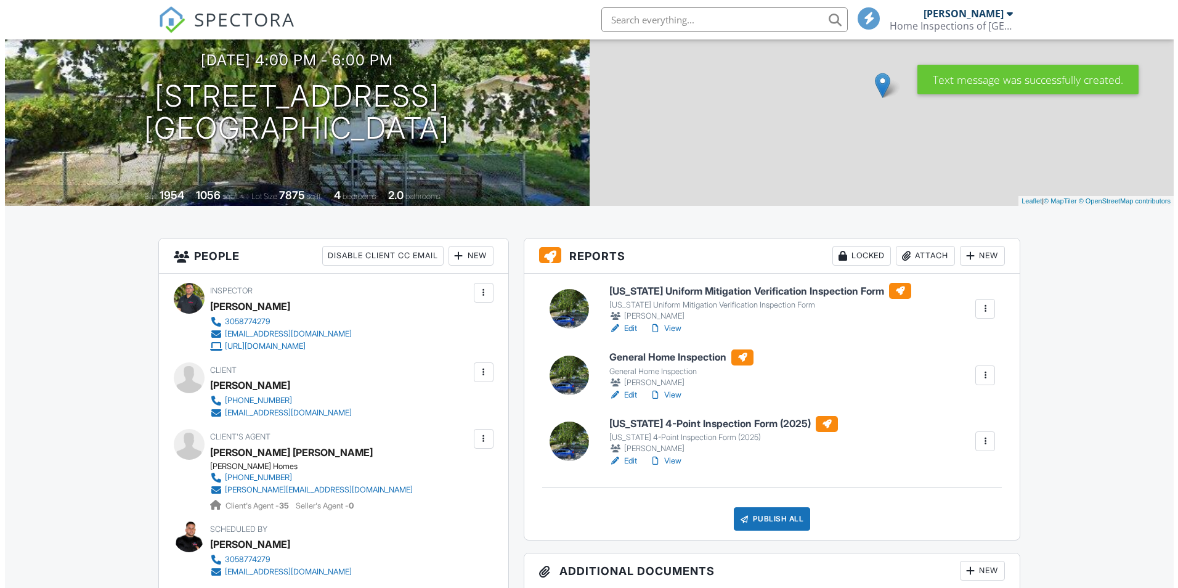
scroll to position [123, 0]
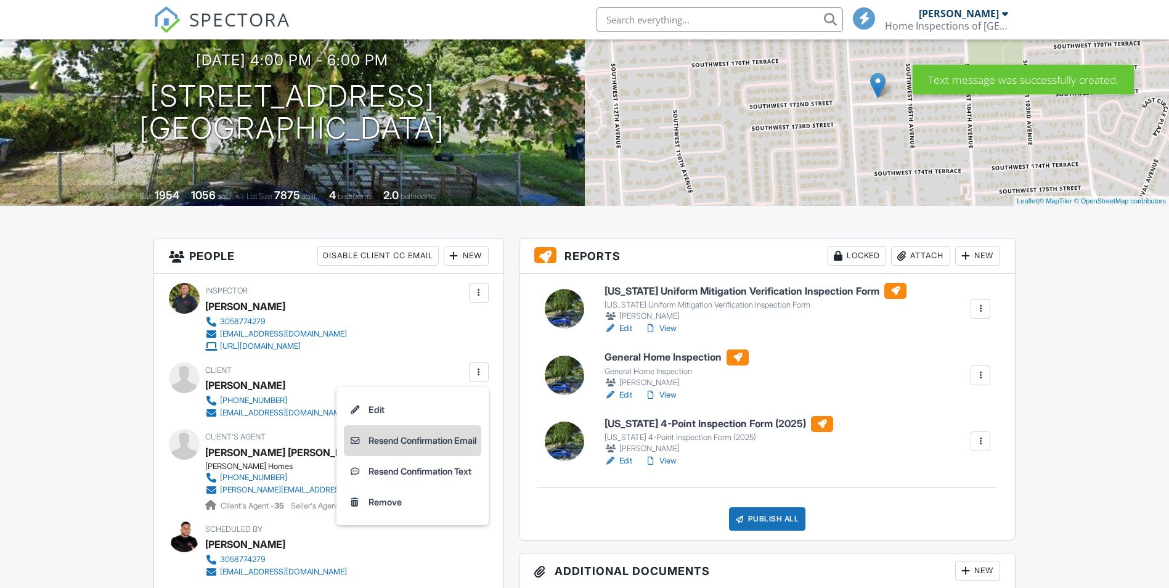
click at [412, 439] on li "Resend Confirmation Email" at bounding box center [412, 440] width 137 height 31
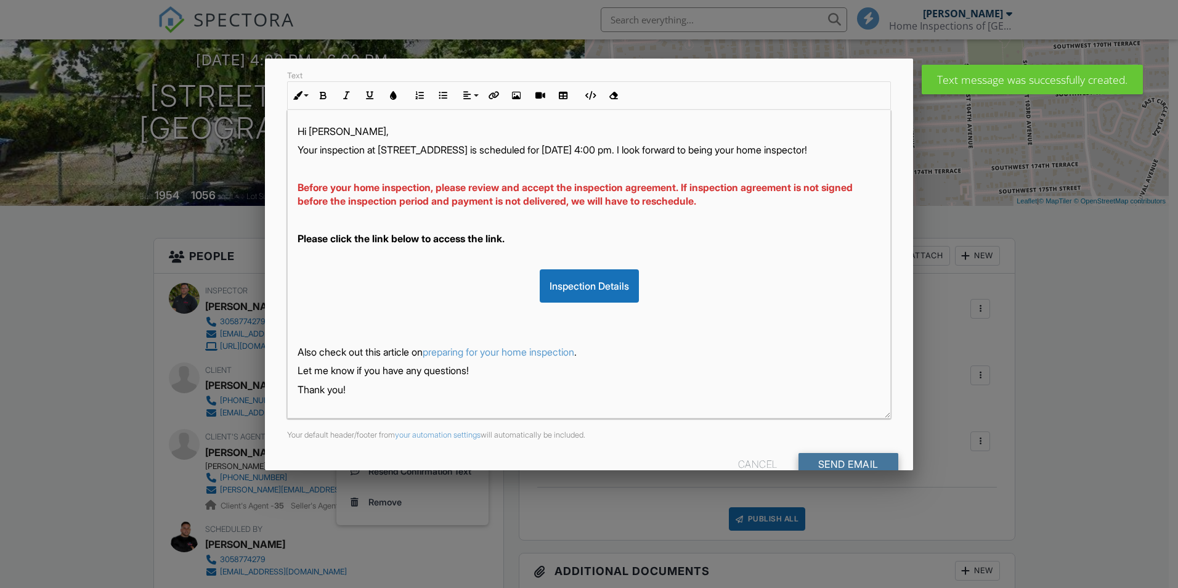
scroll to position [185, 0]
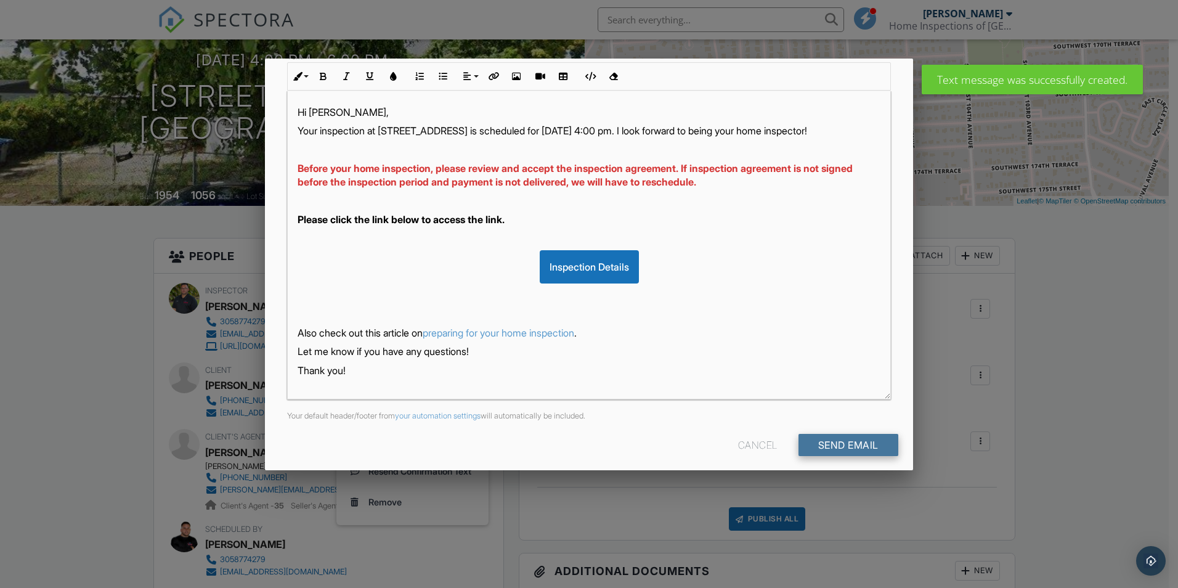
click at [871, 440] on input "Send Email" at bounding box center [848, 445] width 100 height 22
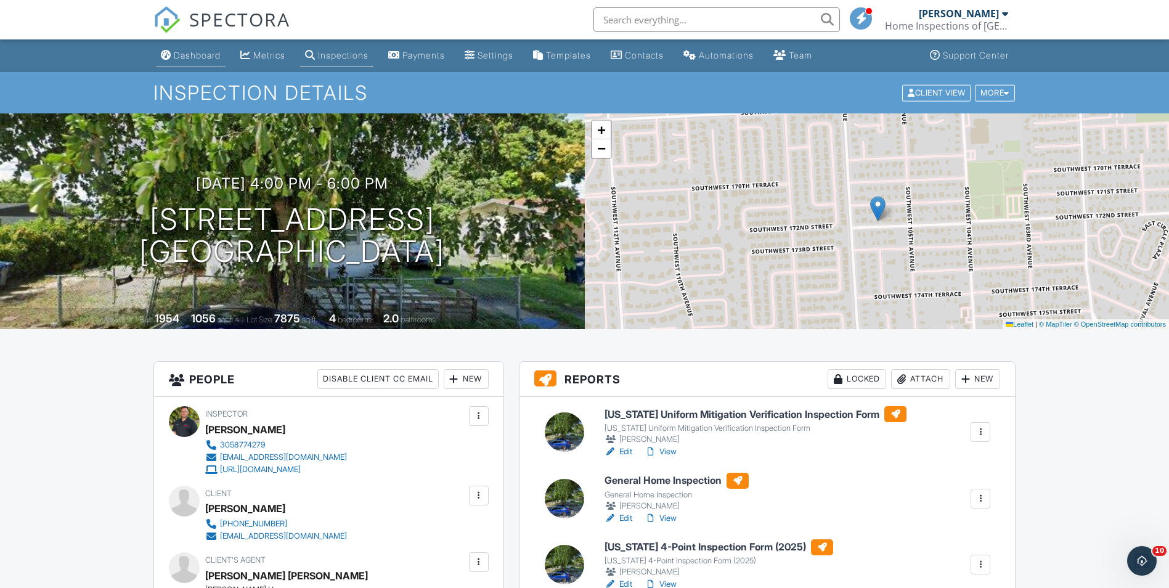
click at [184, 49] on link "Dashboard" at bounding box center [191, 55] width 70 height 23
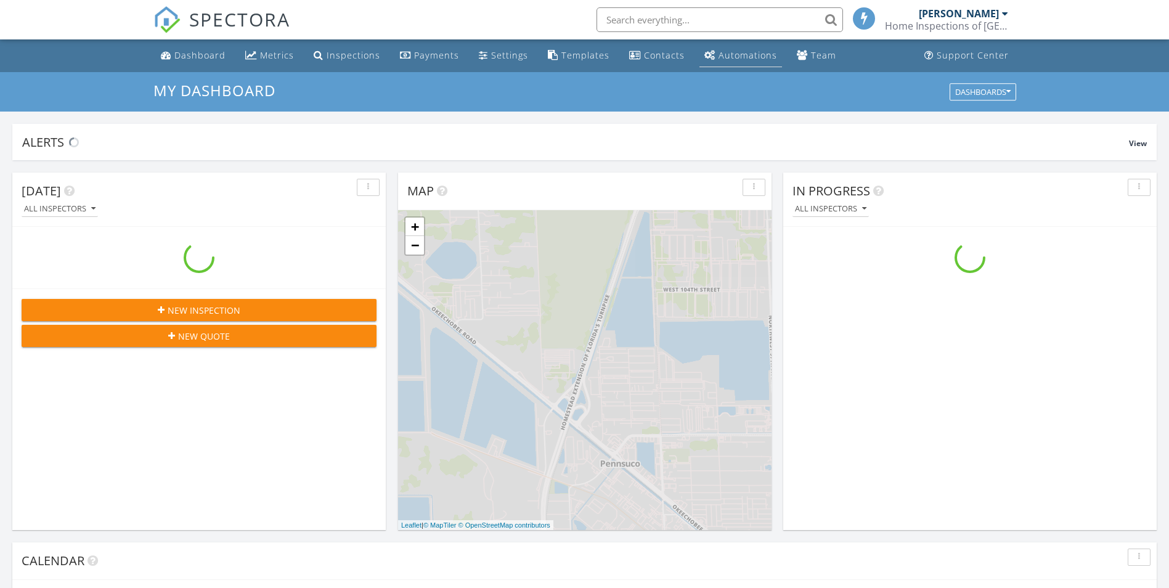
scroll to position [1140, 1188]
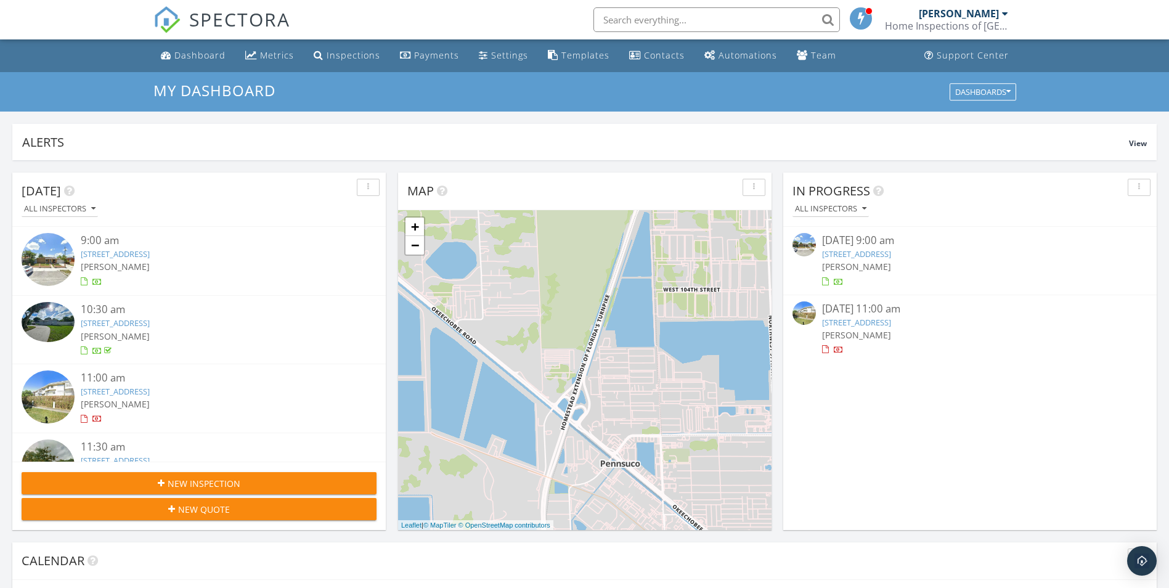
click at [749, 22] on input "text" at bounding box center [716, 19] width 246 height 25
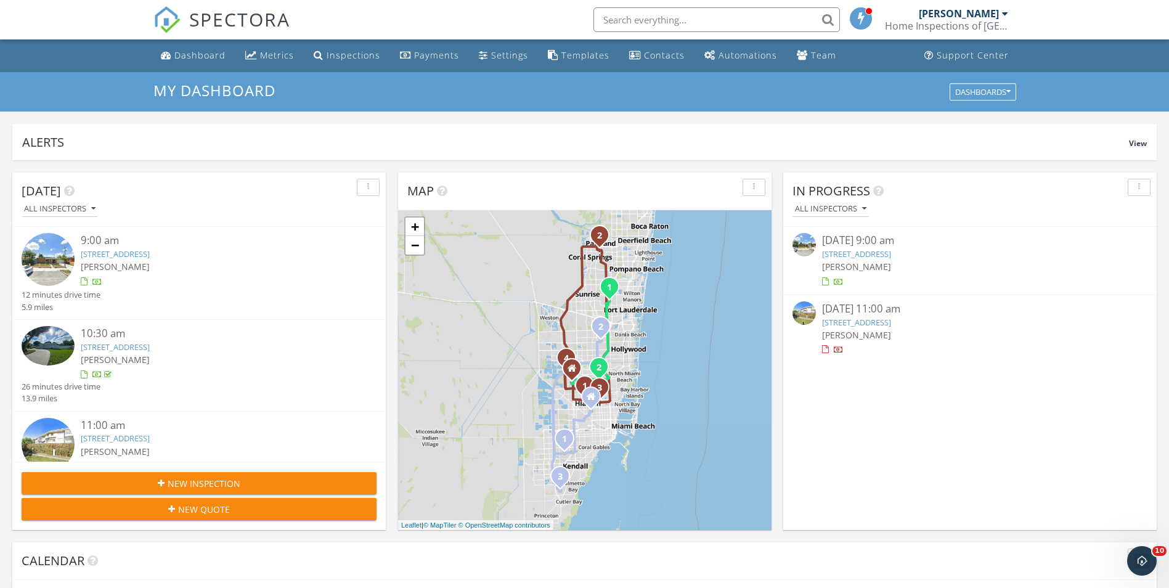
scroll to position [0, 0]
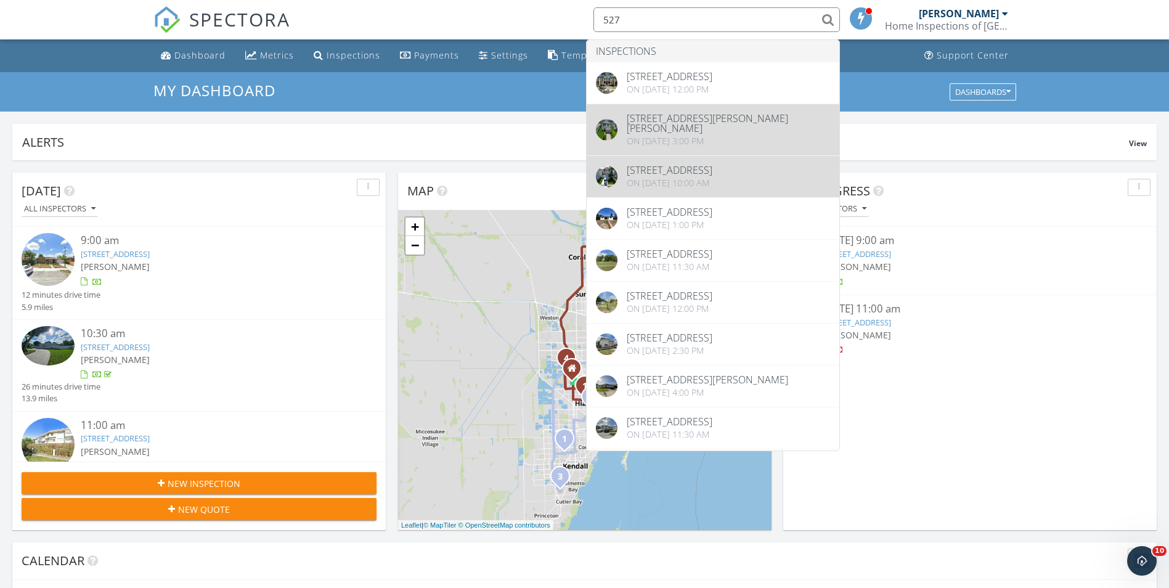
type input "527"
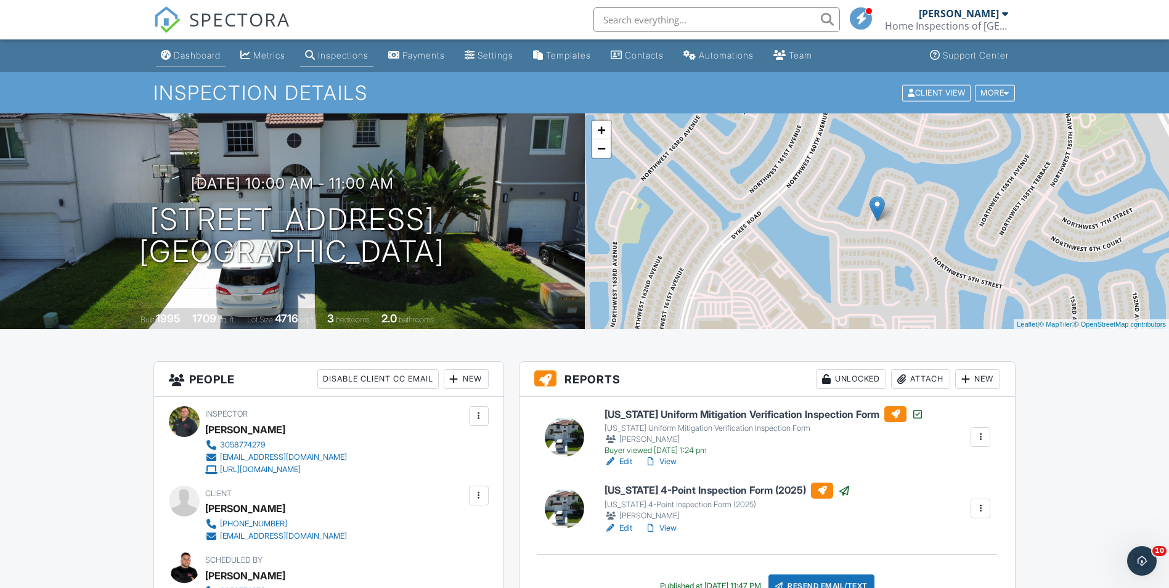
click at [180, 59] on div "Dashboard" at bounding box center [197, 55] width 47 height 10
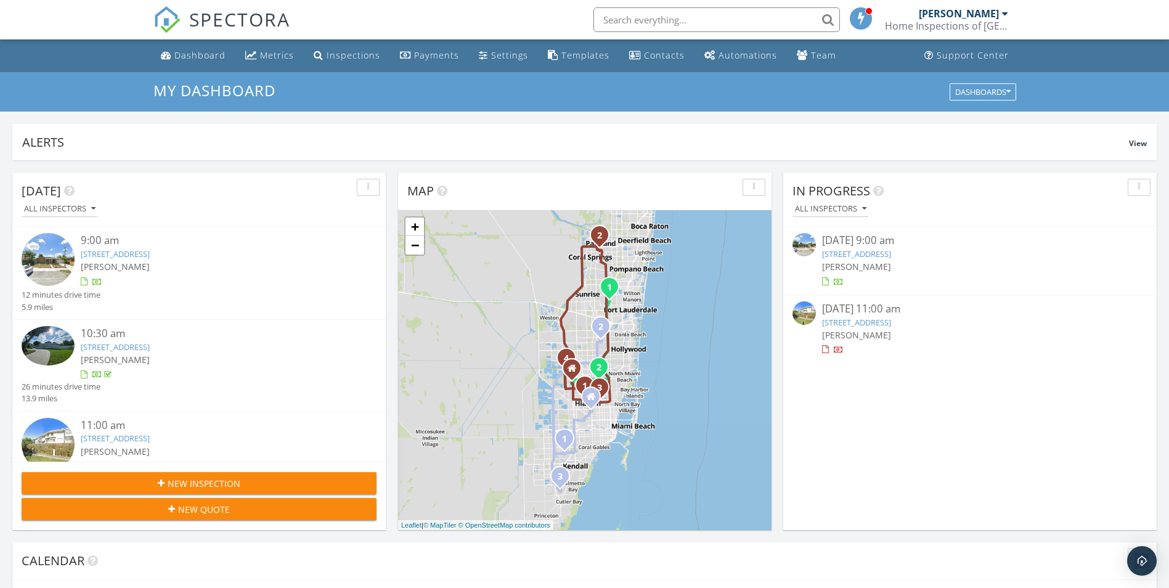
scroll to position [1140, 1188]
click at [888, 325] on link "[STREET_ADDRESS]" at bounding box center [856, 322] width 69 height 11
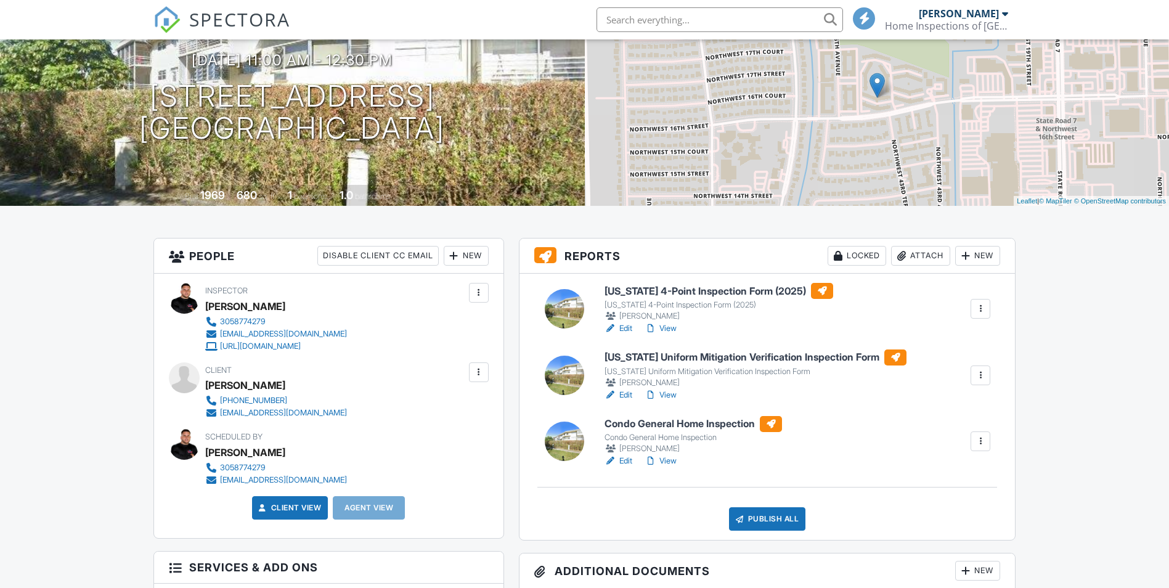
drag, startPoint x: 305, startPoint y: 383, endPoint x: 203, endPoint y: 386, distance: 101.7
click at [203, 386] on div "Client [PERSON_NAME] [PHONE_NUMBER] [EMAIL_ADDRESS][DOMAIN_NAME]" at bounding box center [329, 390] width 320 height 57
drag, startPoint x: 73, startPoint y: 415, endPoint x: 83, endPoint y: 416, distance: 10.5
drag, startPoint x: 316, startPoint y: 378, endPoint x: 203, endPoint y: 387, distance: 113.1
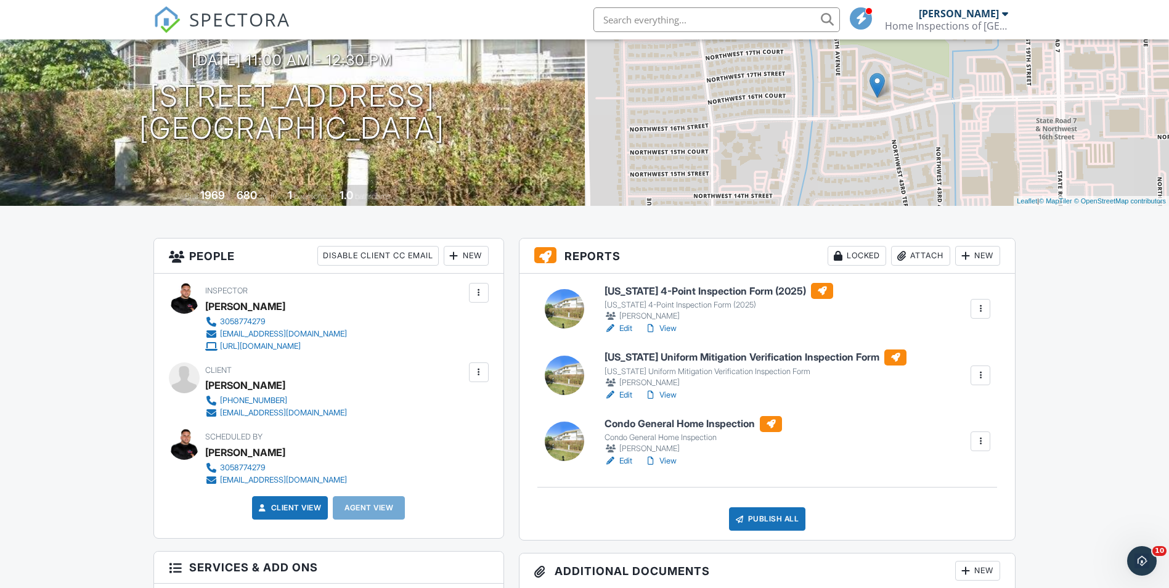
click at [203, 387] on div "Client Roberto Hilarion 786-523-1109 chiqui571@gmail.com" at bounding box center [329, 390] width 320 height 57
drag, startPoint x: 293, startPoint y: 387, endPoint x: 208, endPoint y: 385, distance: 85.7
click at [208, 385] on div "Roberto Hilarion" at bounding box center [281, 385] width 152 height 18
copy div "Roberto Hilarion"
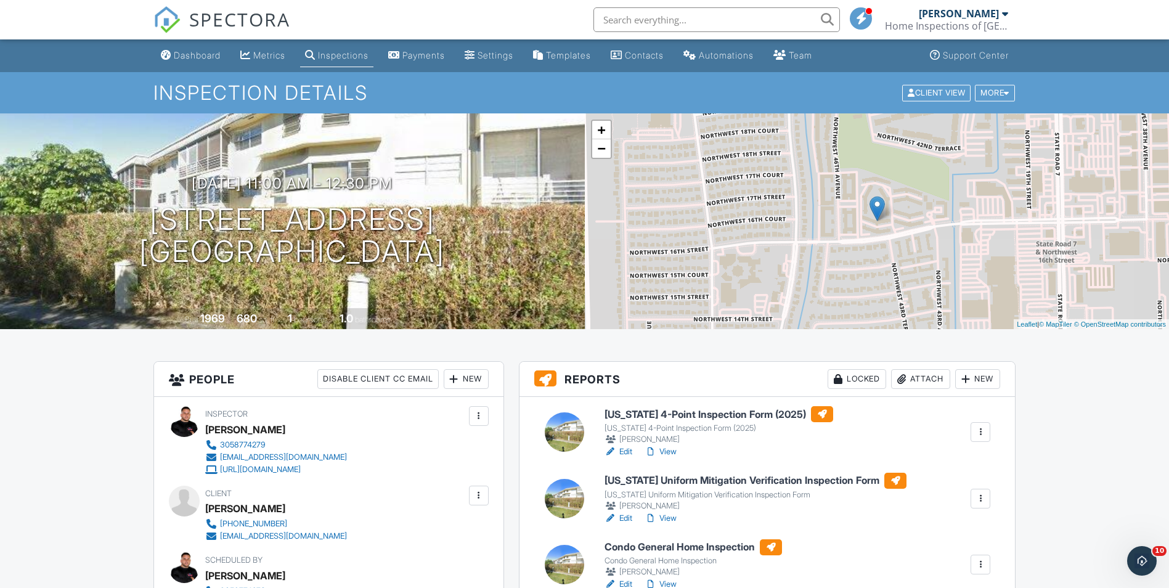
click at [644, 22] on input "text" at bounding box center [716, 19] width 246 height 25
paste input "4441 NW 16th St J210, Lauderhill, FL 33313"
type input "4441 NW 16th St J210, Lauderhill, FL 33313"
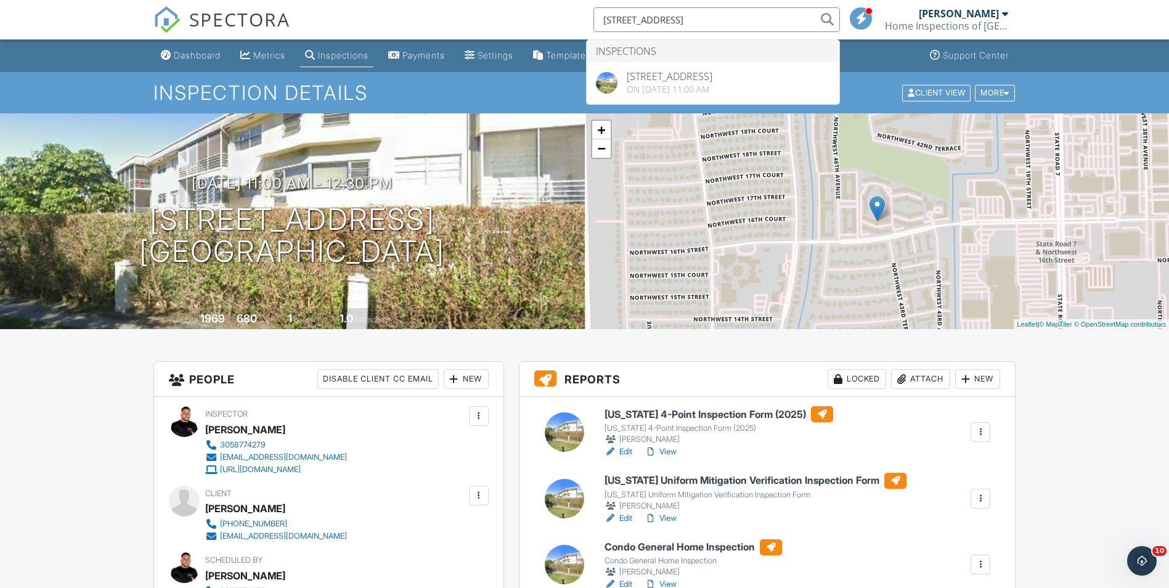
drag, startPoint x: 168, startPoint y: 55, endPoint x: 216, endPoint y: 57, distance: 48.1
click at [168, 54] on div "Dashboard" at bounding box center [166, 55] width 10 height 10
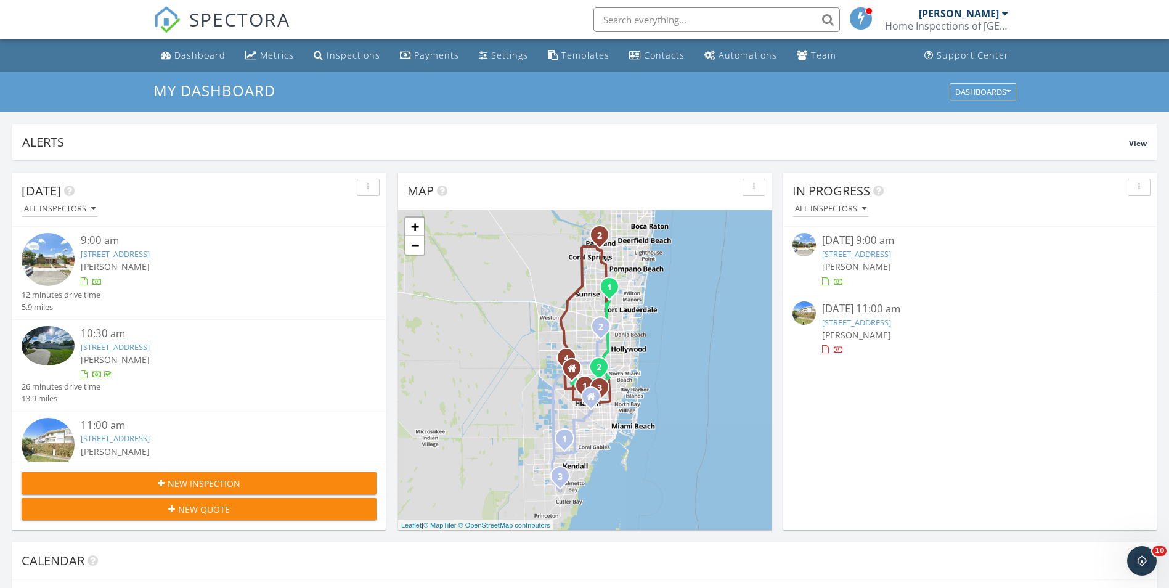
click at [880, 323] on link "[STREET_ADDRESS]" at bounding box center [856, 322] width 69 height 11
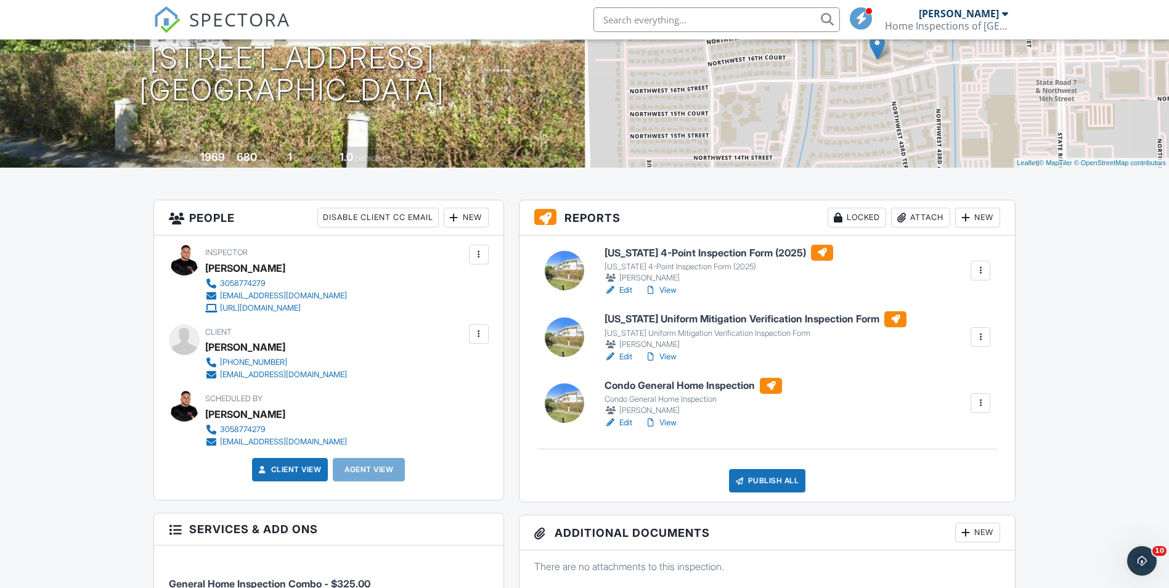
scroll to position [185, 0]
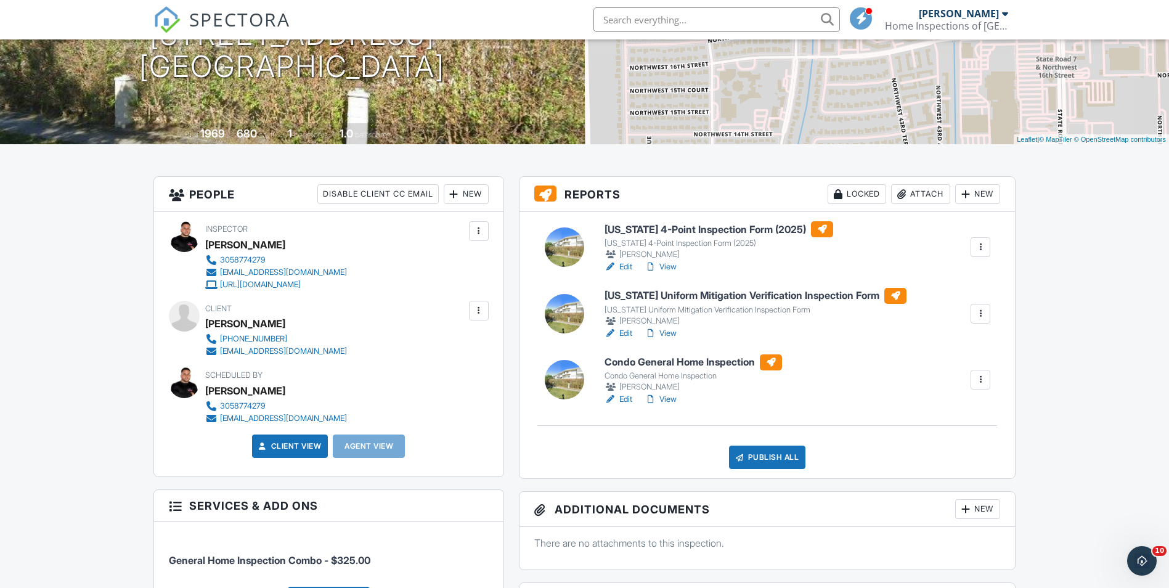
click at [616, 398] on div at bounding box center [610, 399] width 12 height 12
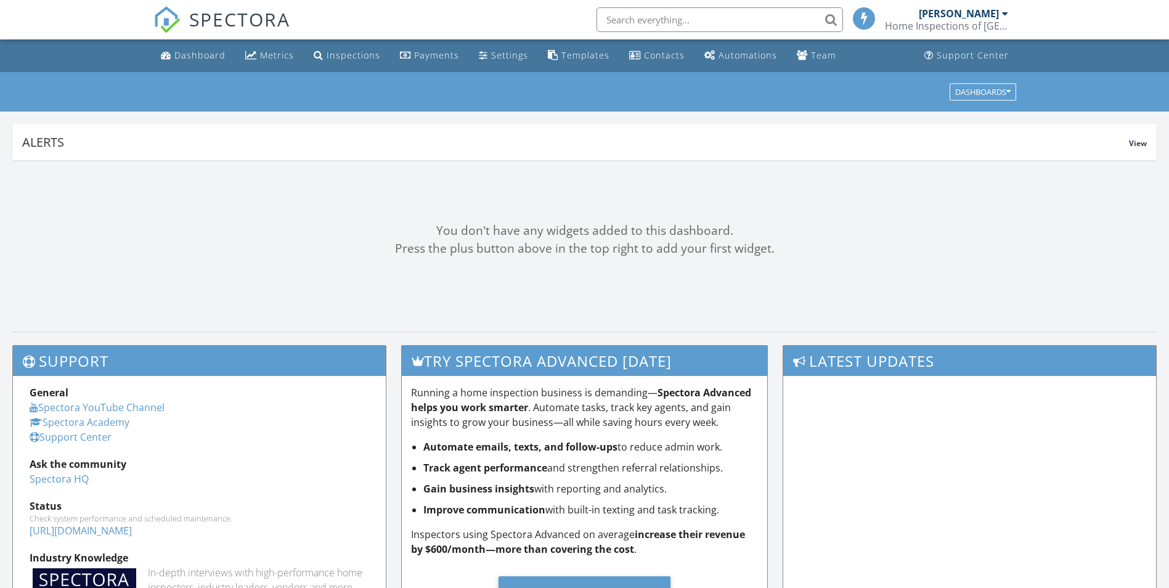
click at [648, 22] on input "text" at bounding box center [719, 19] width 246 height 25
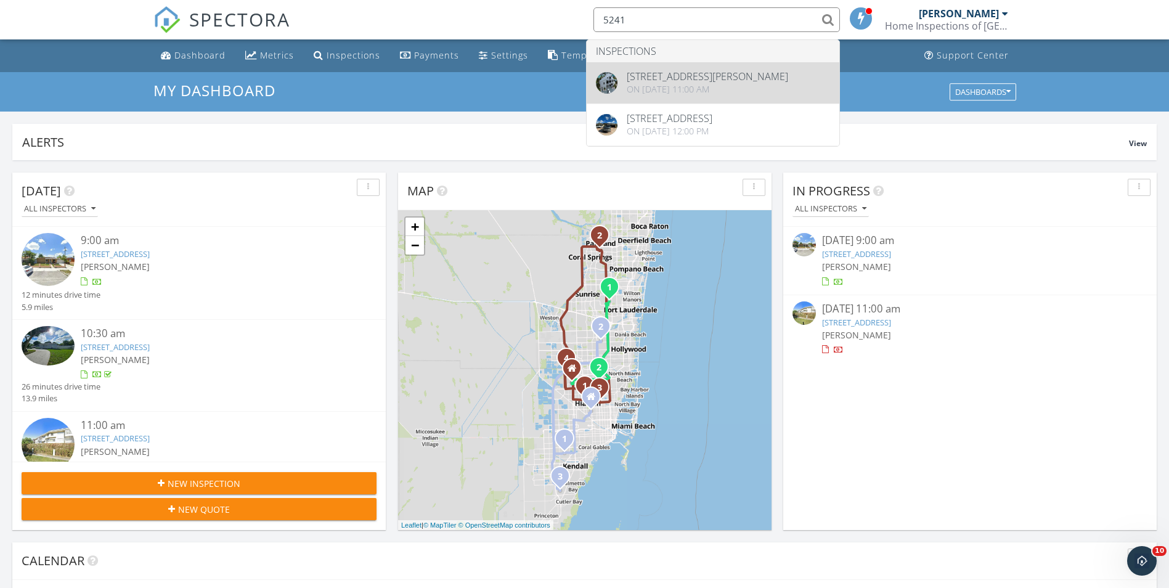
type input "5241"
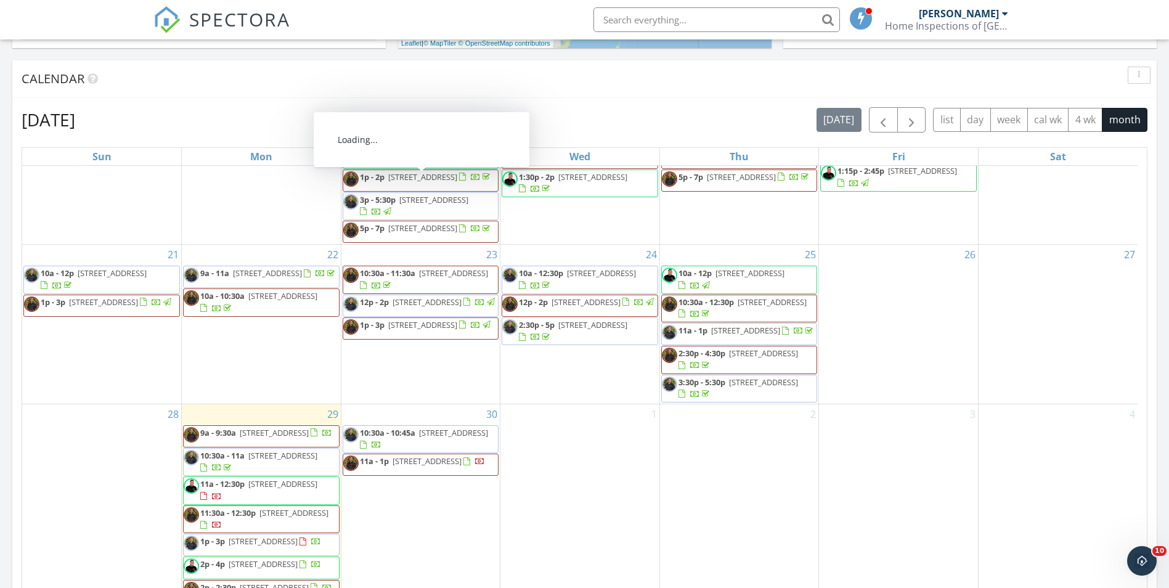
scroll to position [493, 0]
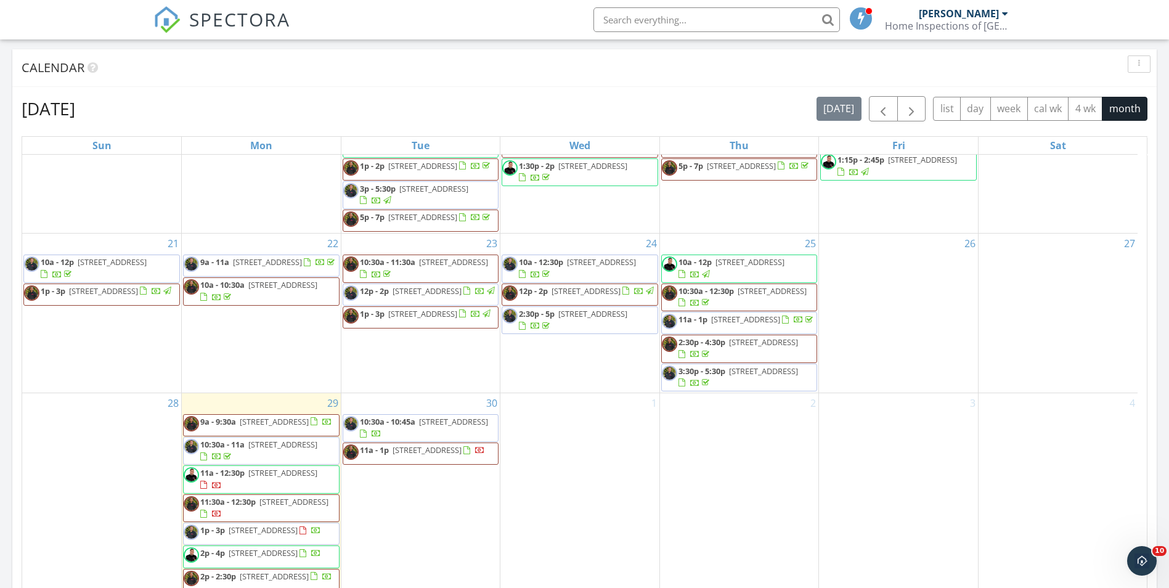
click at [630, 18] on input "text" at bounding box center [716, 19] width 246 height 25
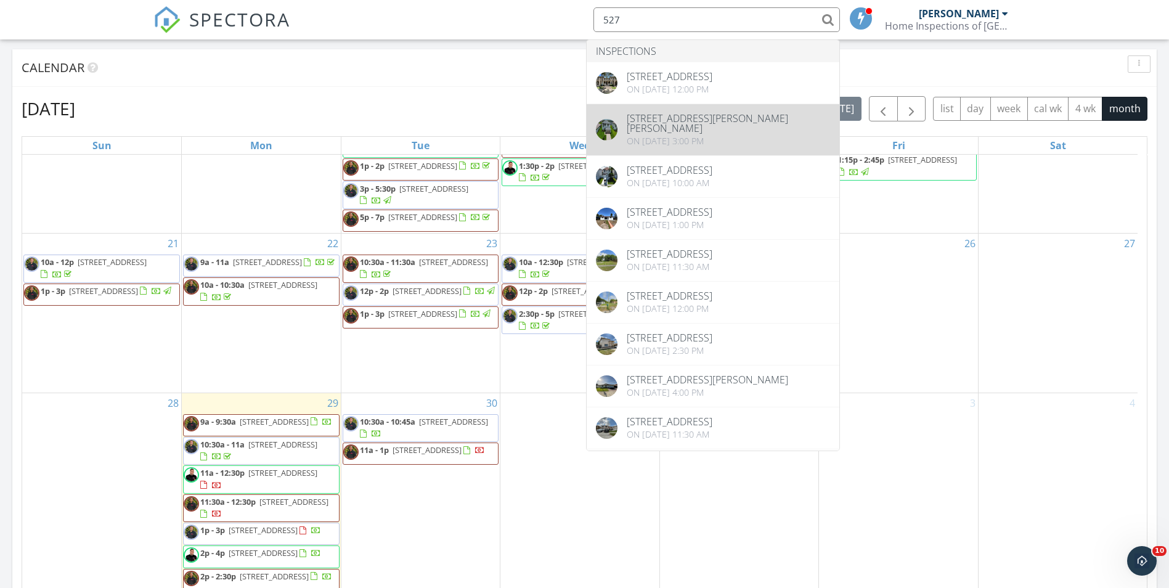
scroll to position [62, 0]
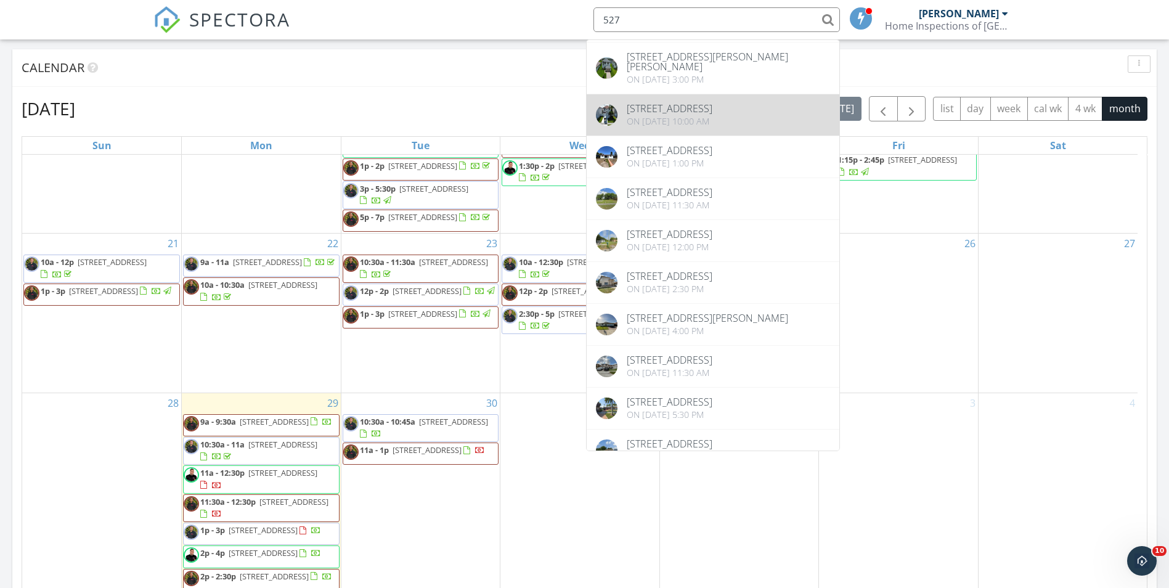
type input "527"
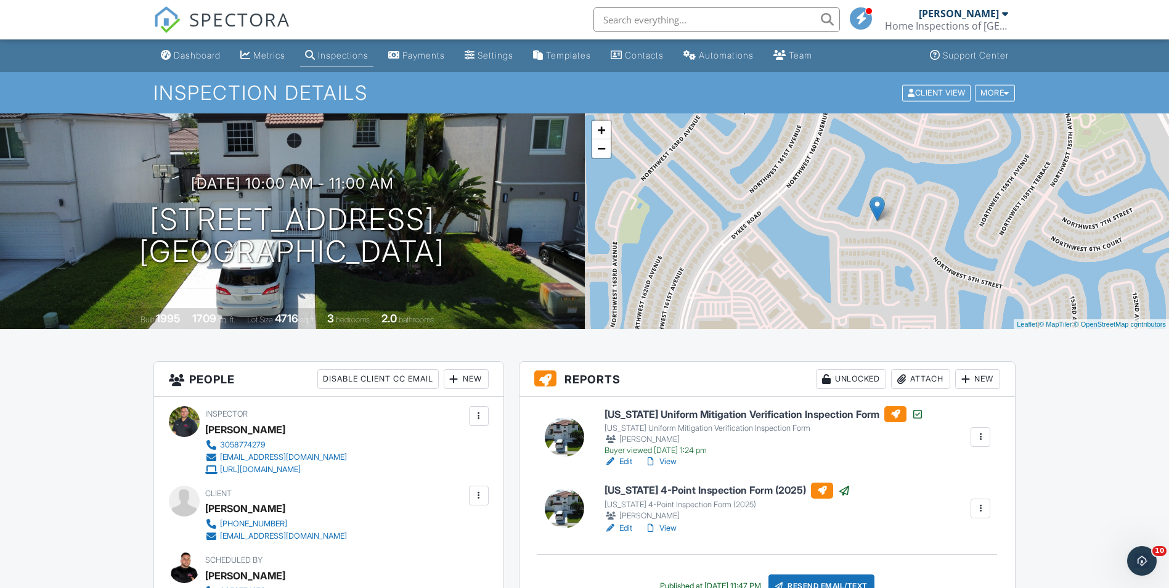
click at [179, 51] on div "Dashboard" at bounding box center [197, 55] width 47 height 10
